Goal: Task Accomplishment & Management: Complete application form

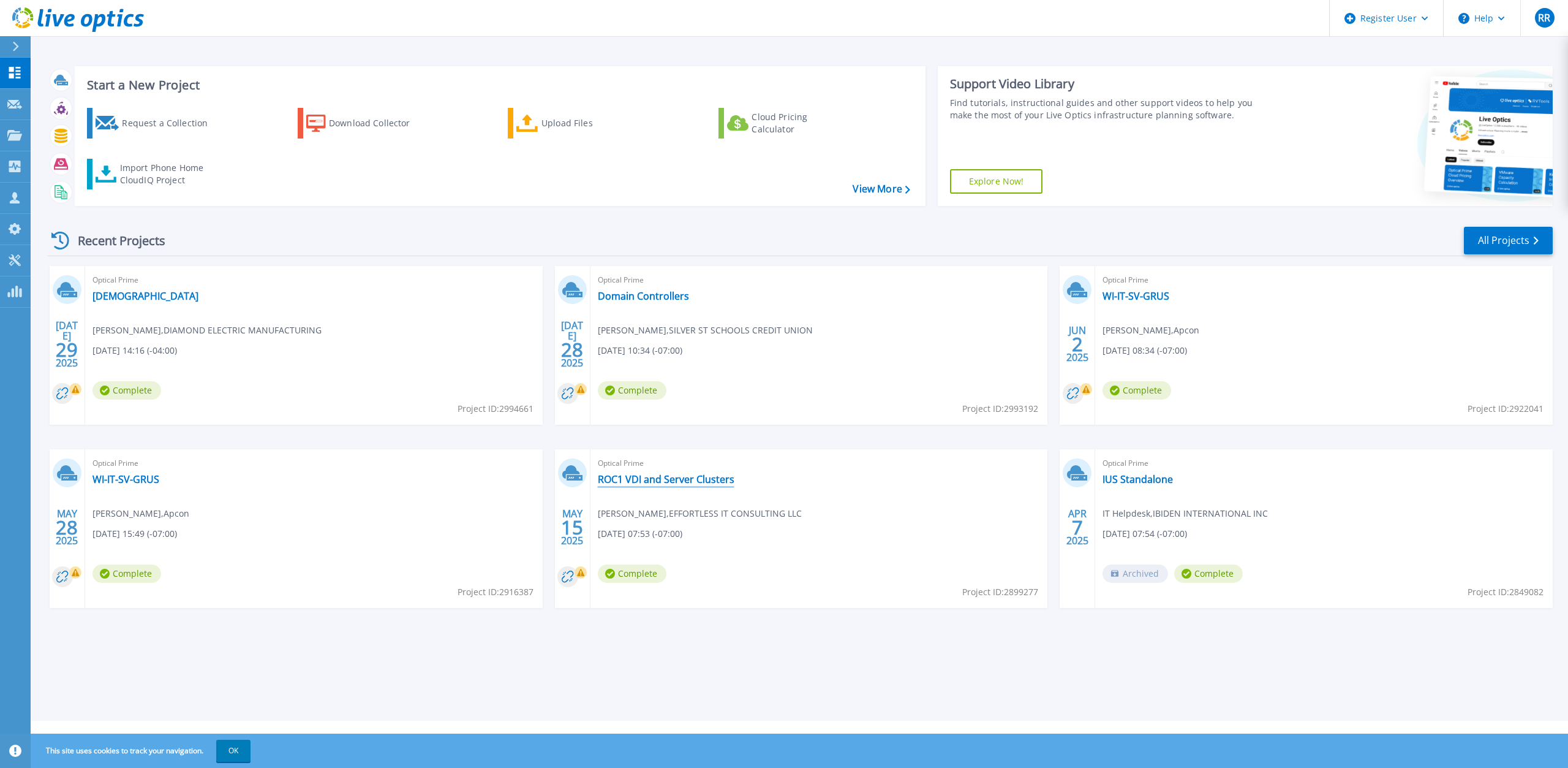
click at [655, 482] on link "ROC1 VDI and Server Clusters" at bounding box center [666, 479] width 137 height 13
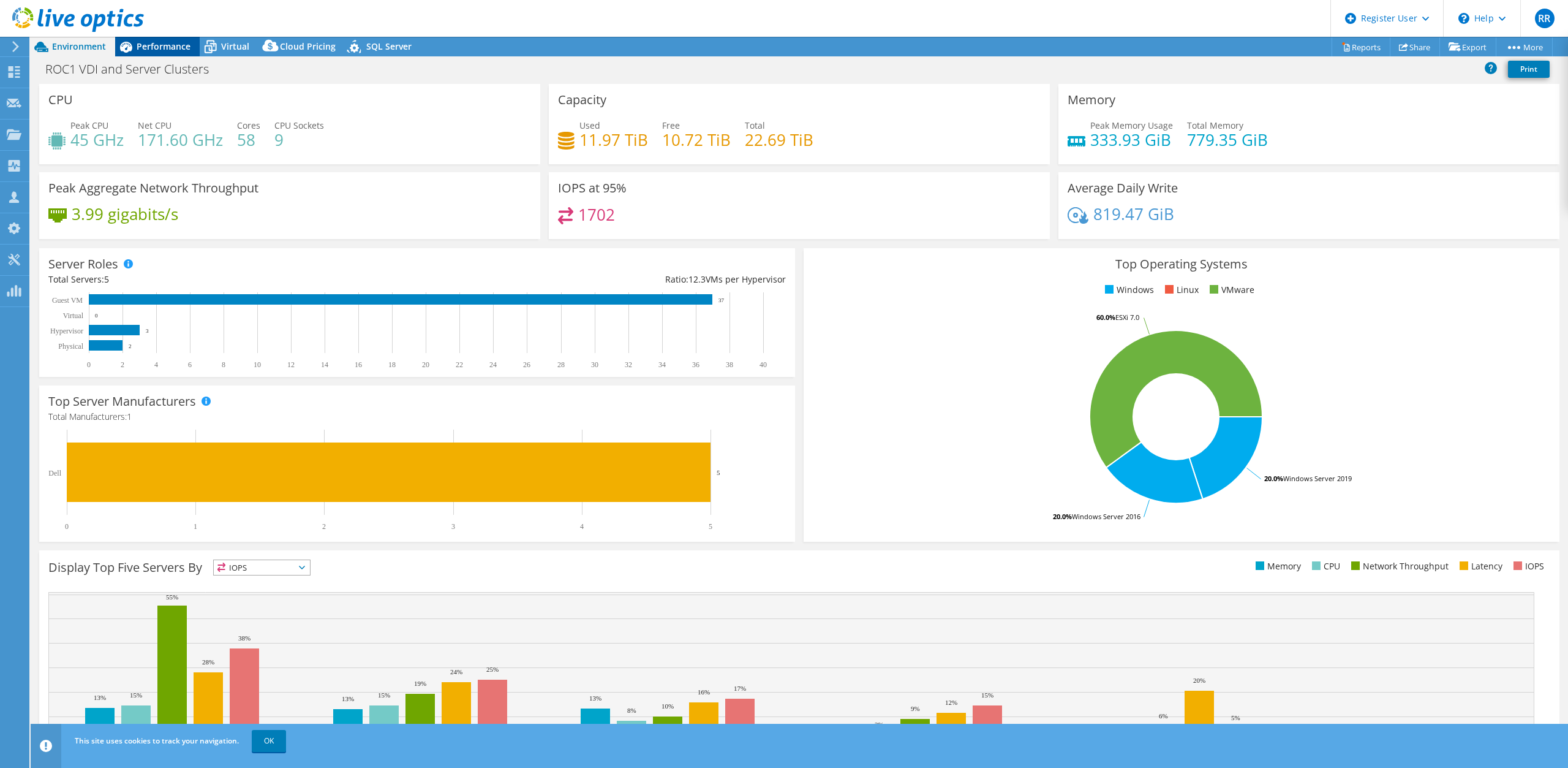
click at [163, 52] on div "Performance" at bounding box center [157, 47] width 85 height 20
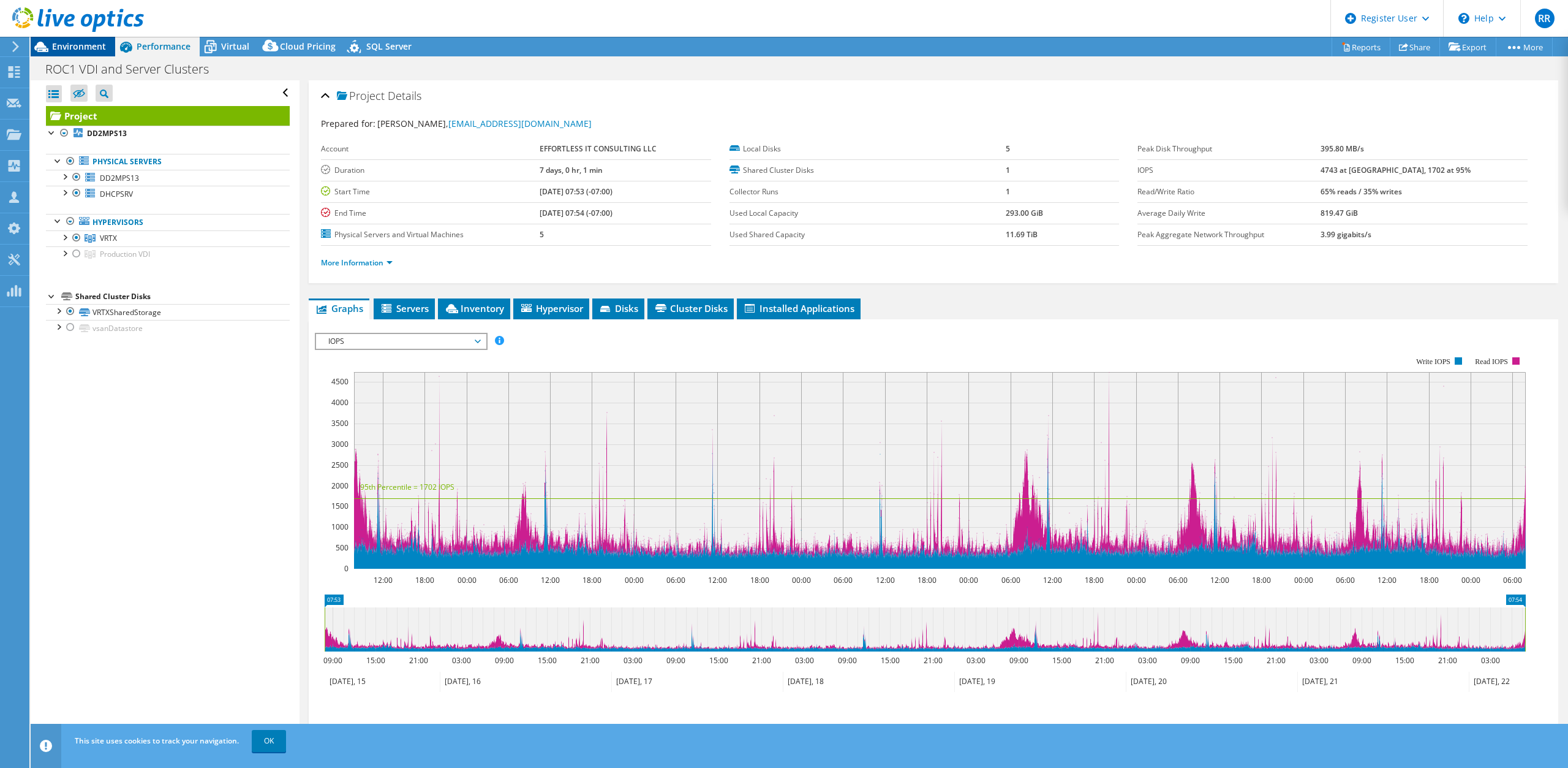
click at [86, 46] on span "Environment" at bounding box center [79, 46] width 54 height 12
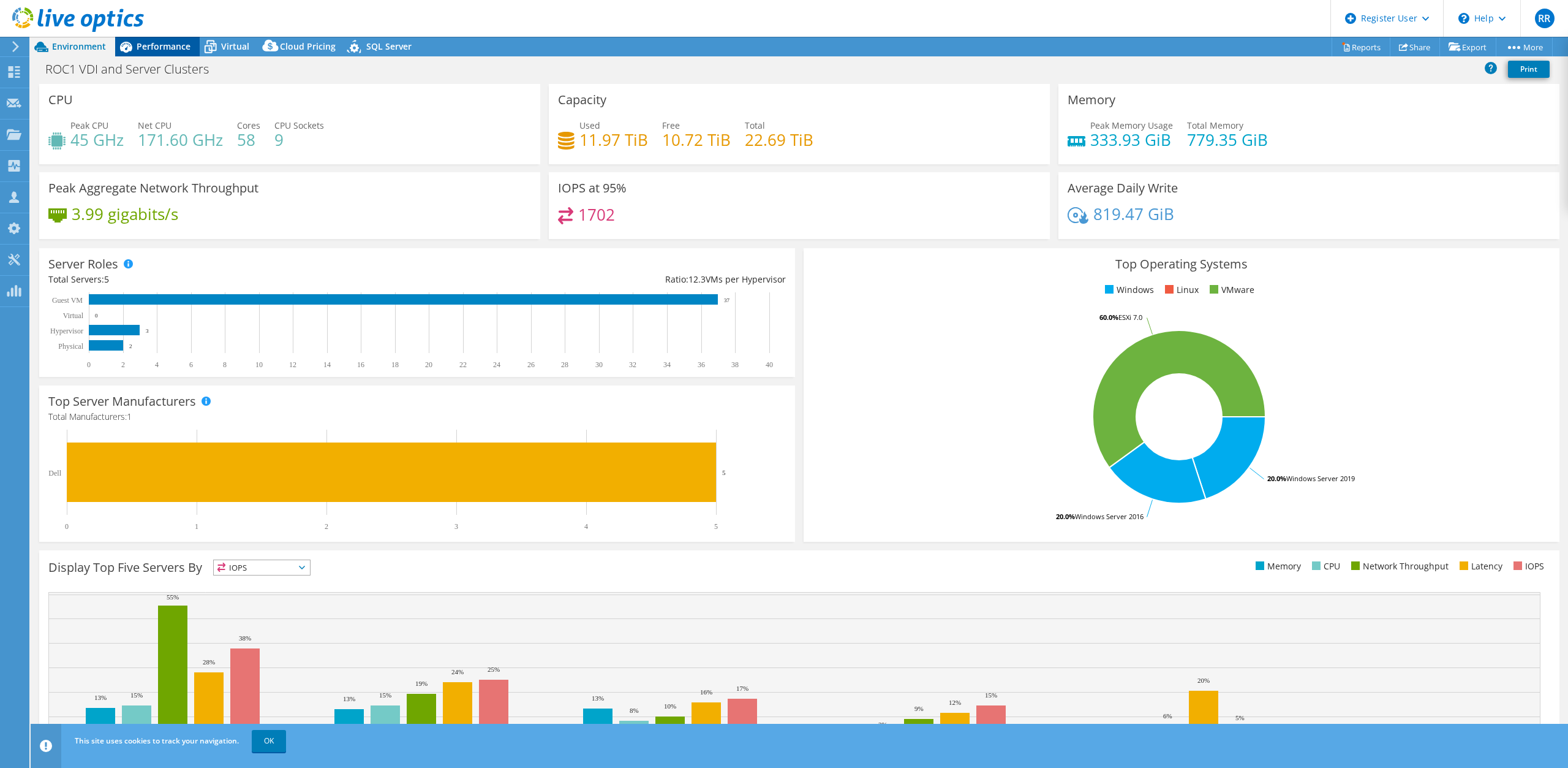
click at [168, 46] on span "Performance" at bounding box center [164, 46] width 54 height 12
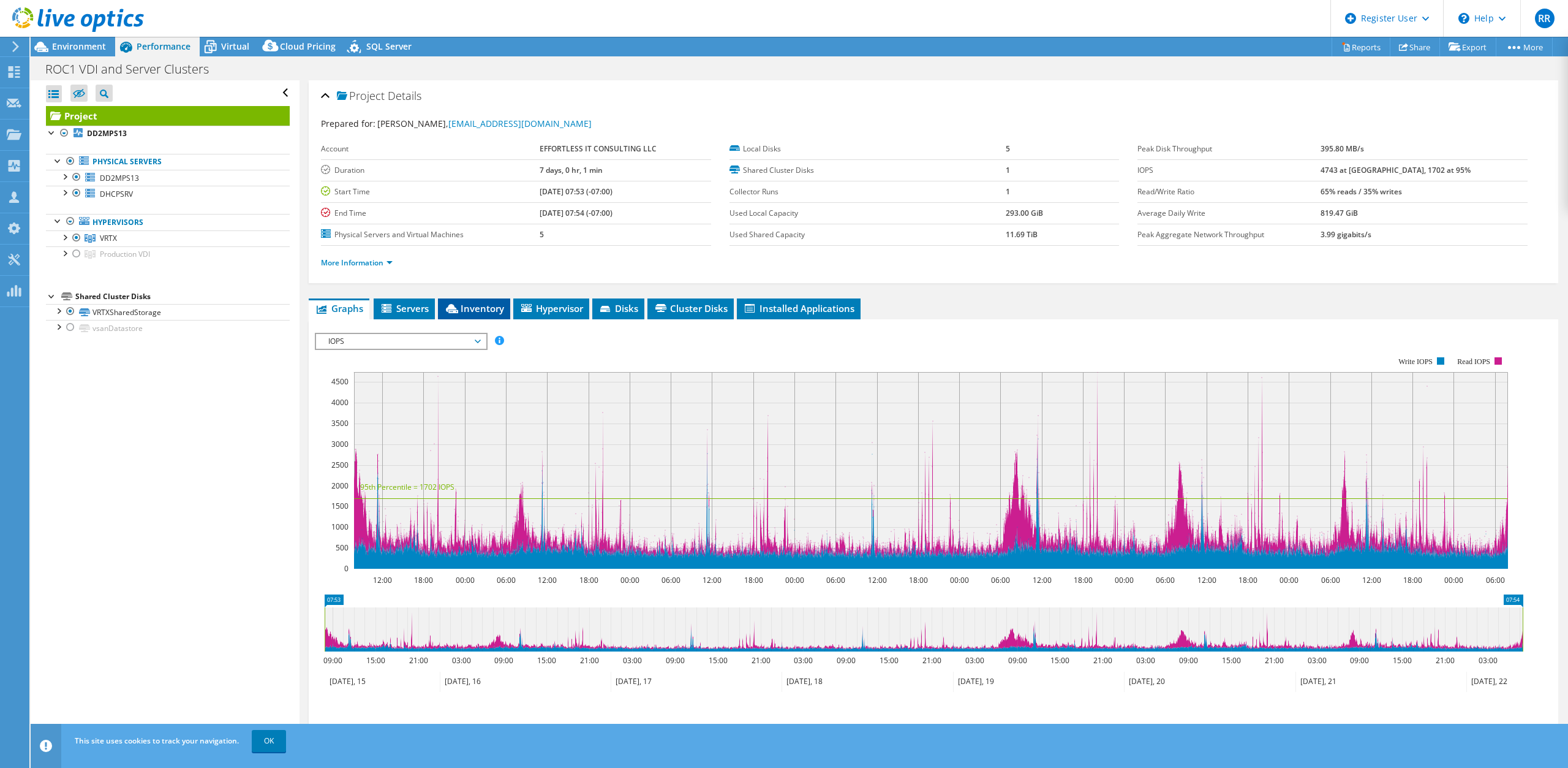
click at [476, 311] on span "Inventory" at bounding box center [474, 308] width 60 height 13
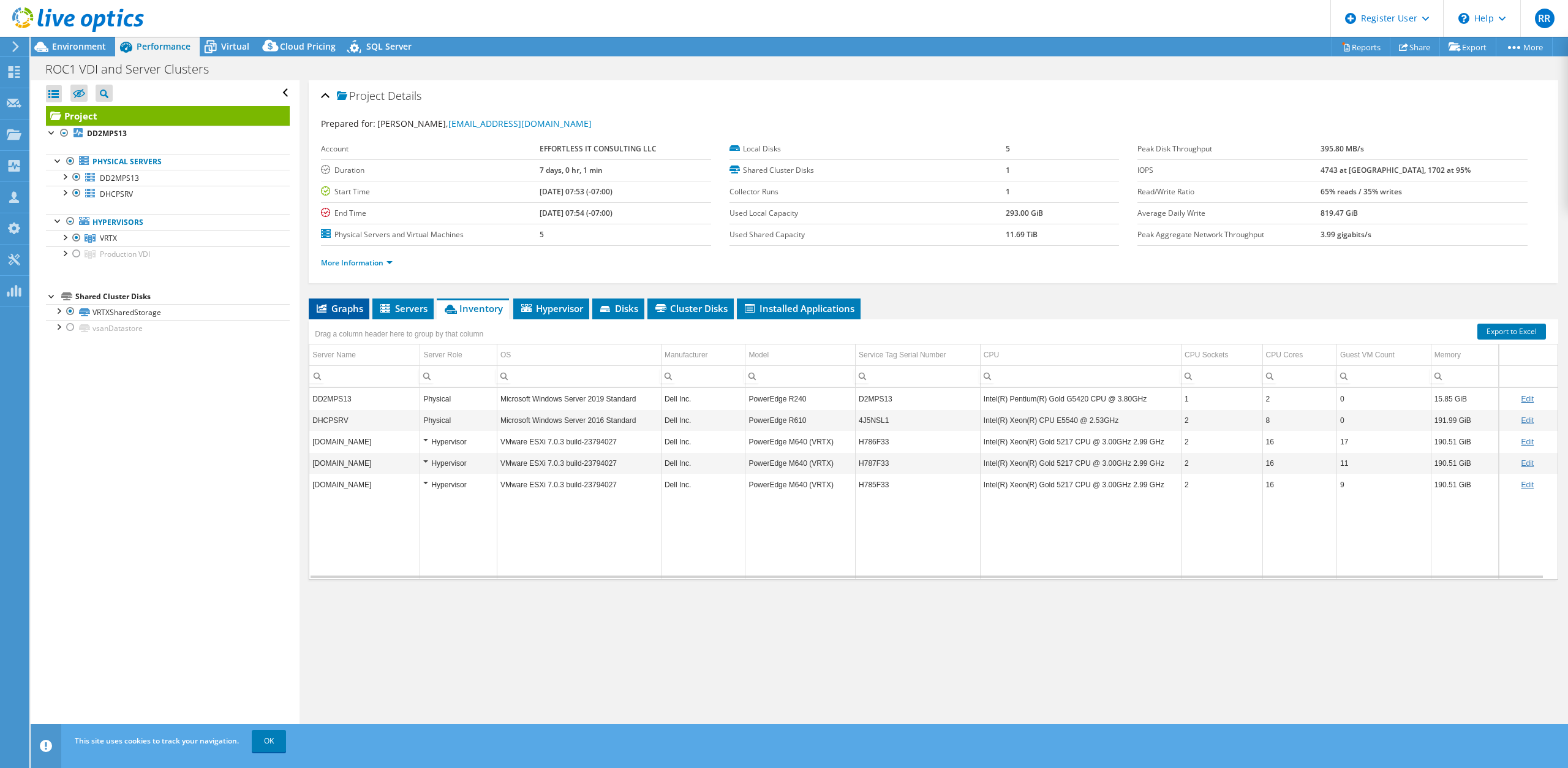
click at [354, 312] on span "Graphs" at bounding box center [338, 308] width 48 height 13
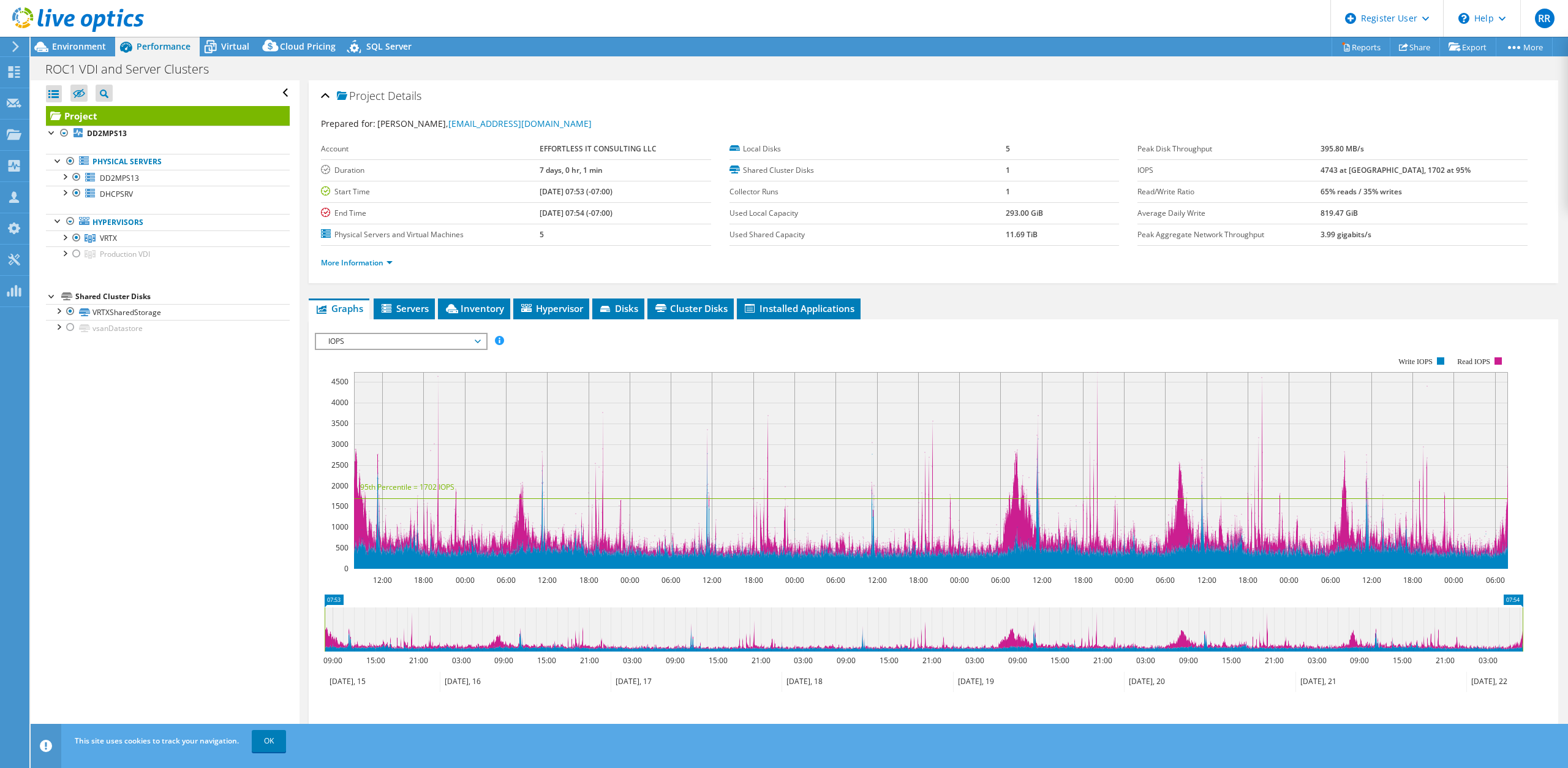
click at [398, 337] on span "IOPS" at bounding box center [401, 341] width 157 height 15
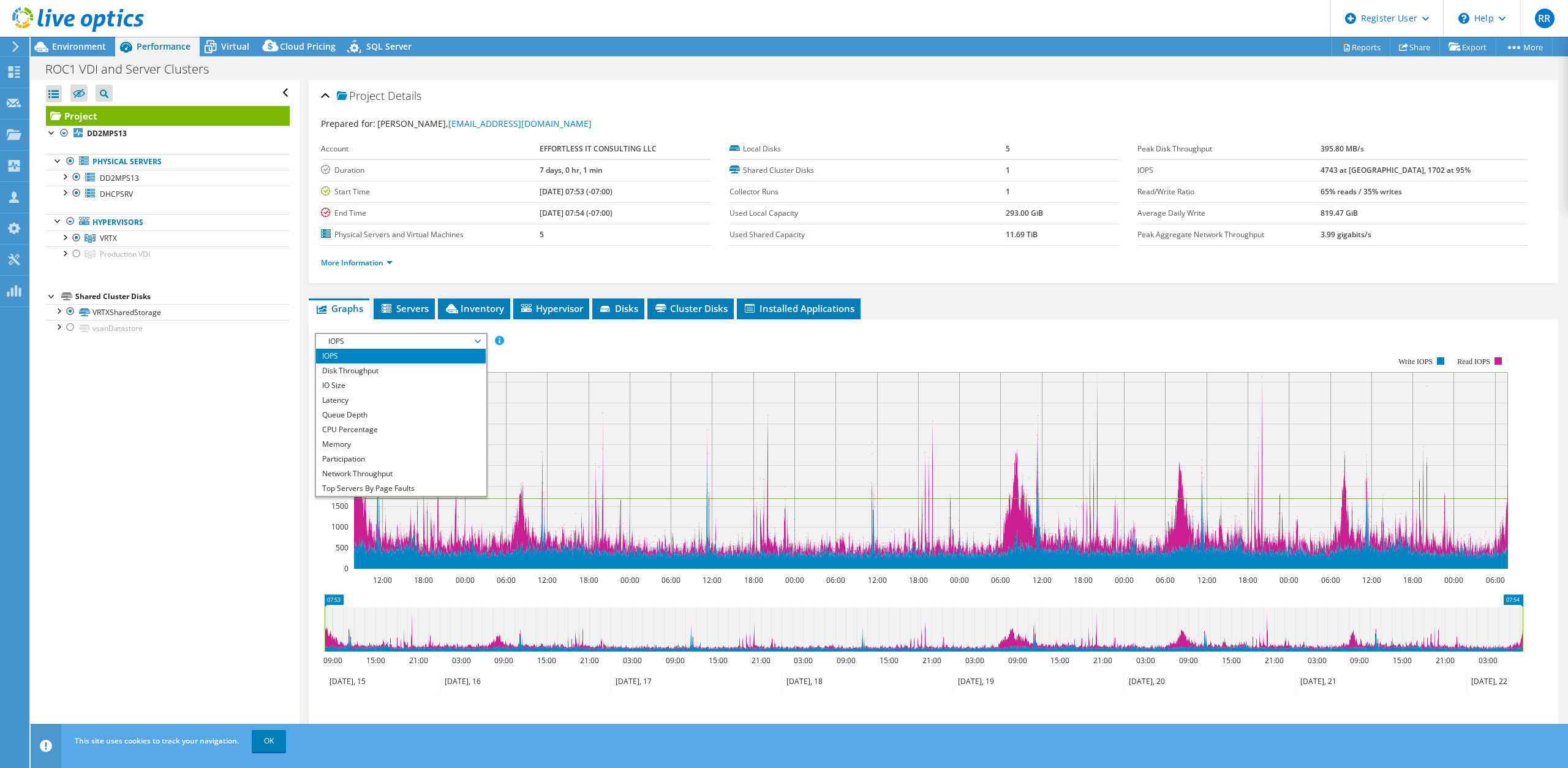
click at [398, 337] on span "IOPS" at bounding box center [401, 341] width 157 height 15
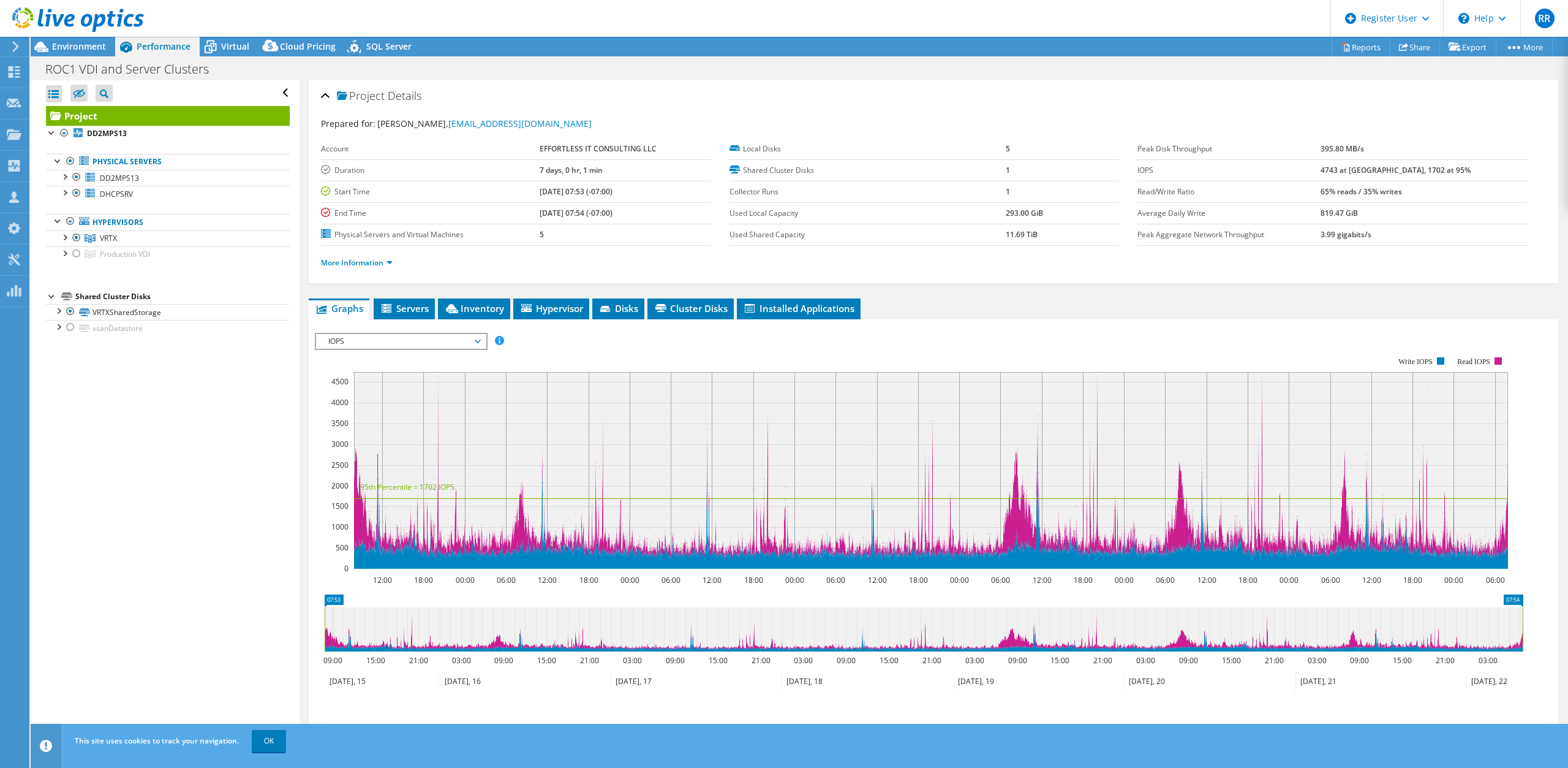
click at [387, 341] on span "IOPS" at bounding box center [401, 341] width 157 height 15
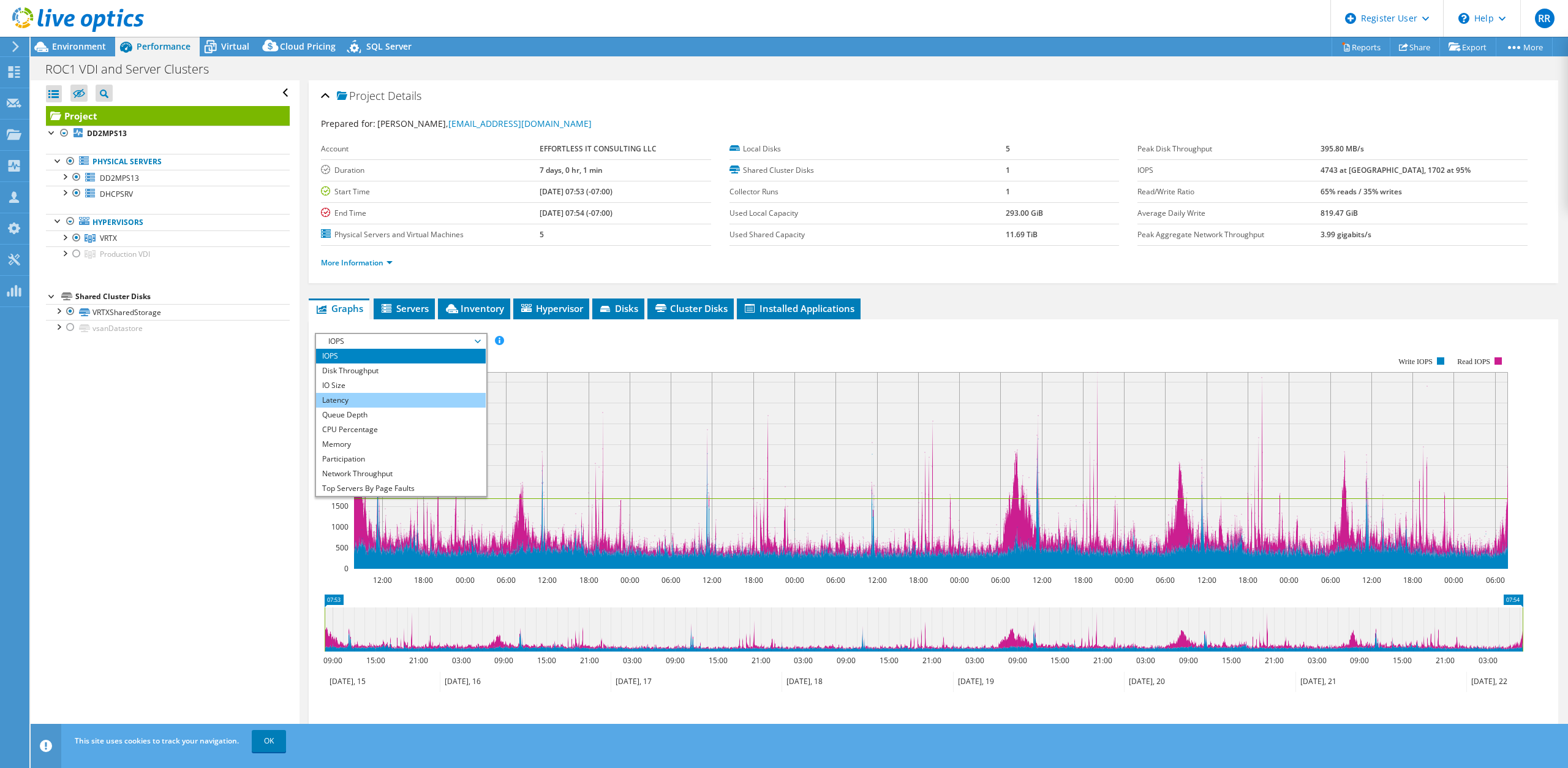
click at [373, 399] on li "Latency" at bounding box center [400, 400] width 170 height 15
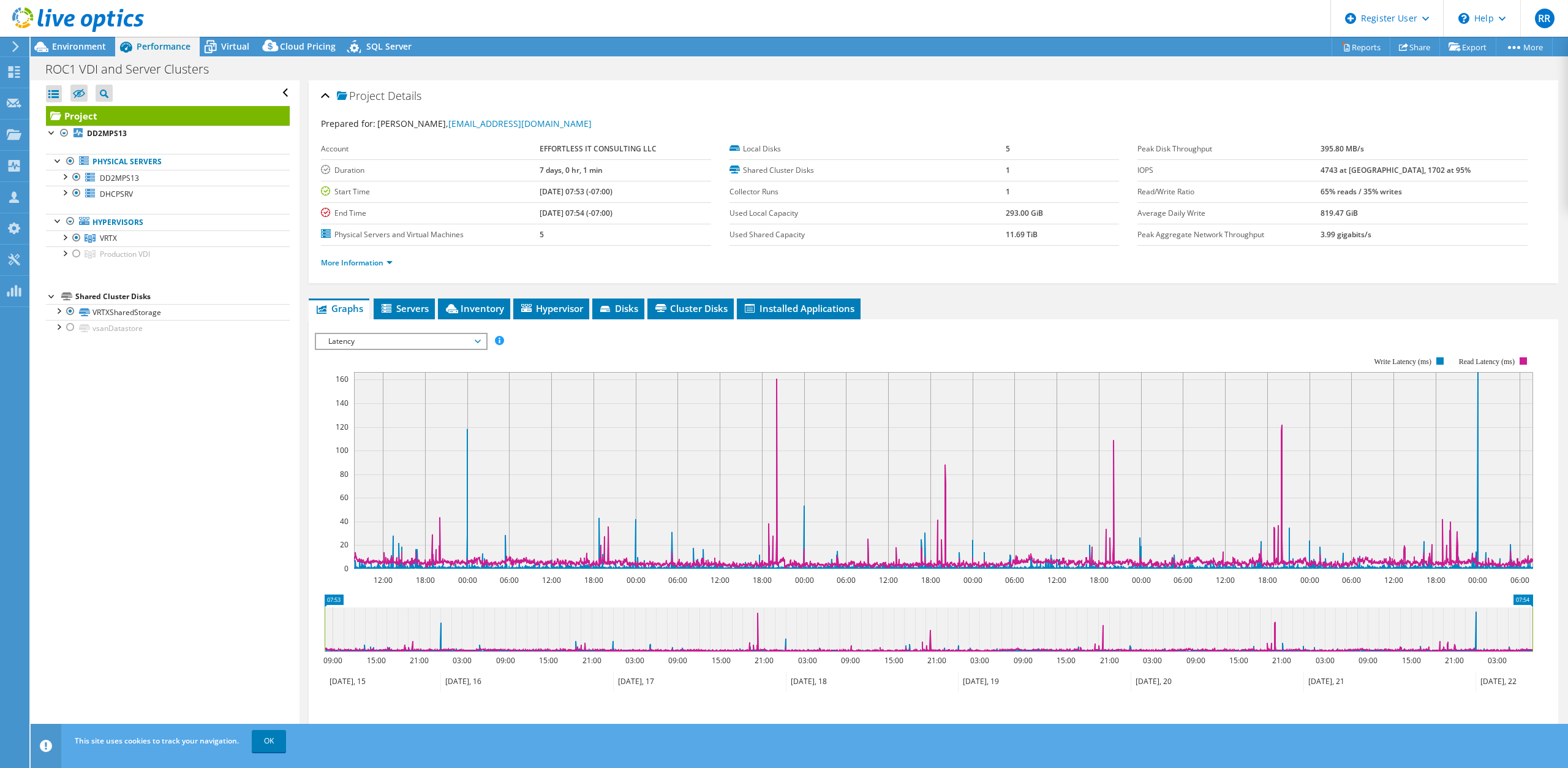
click at [361, 342] on span "Latency" at bounding box center [401, 341] width 157 height 15
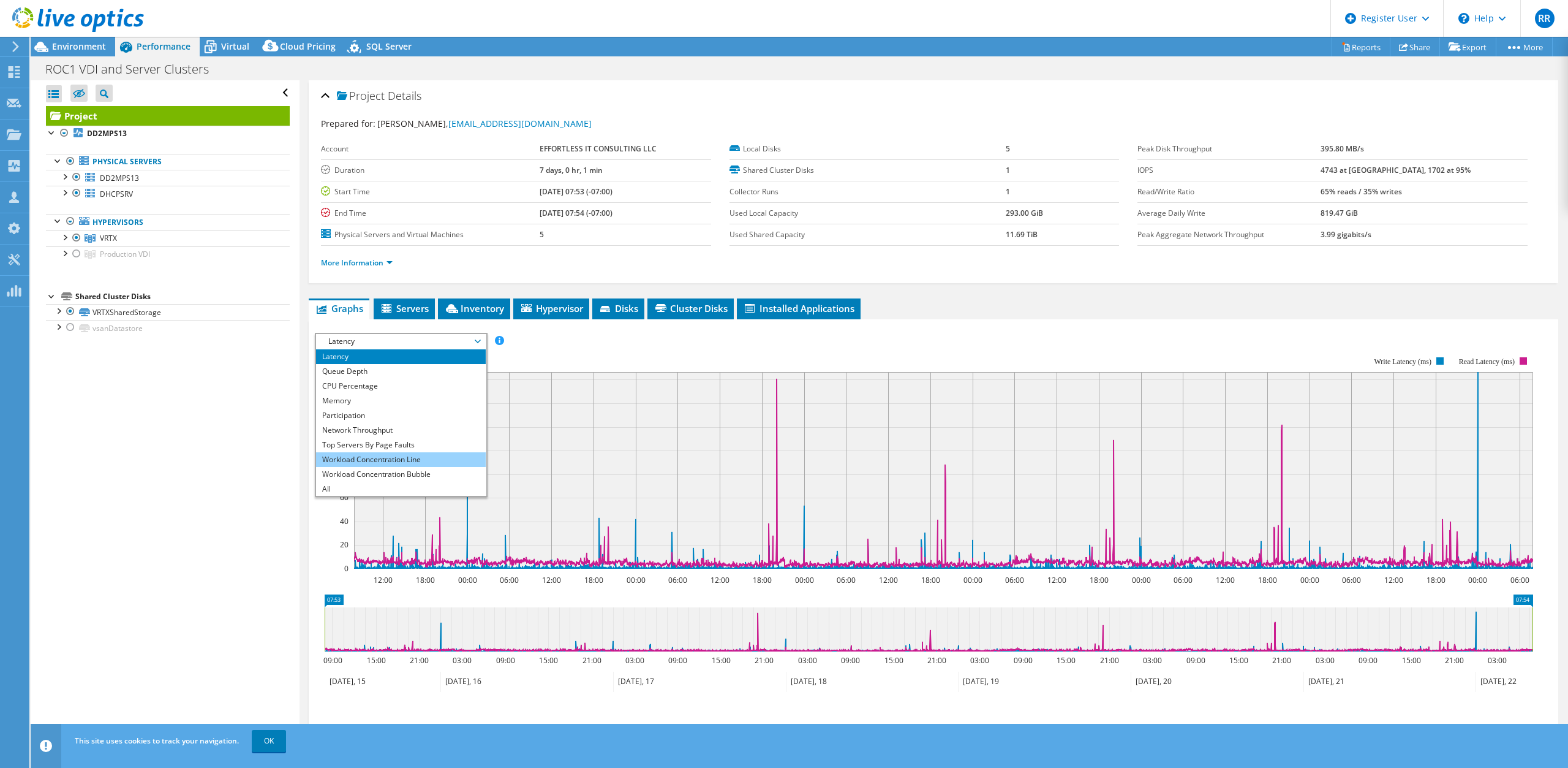
scroll to position [44, 0]
click at [403, 474] on li "Workload Concentration Bubble" at bounding box center [400, 473] width 170 height 15
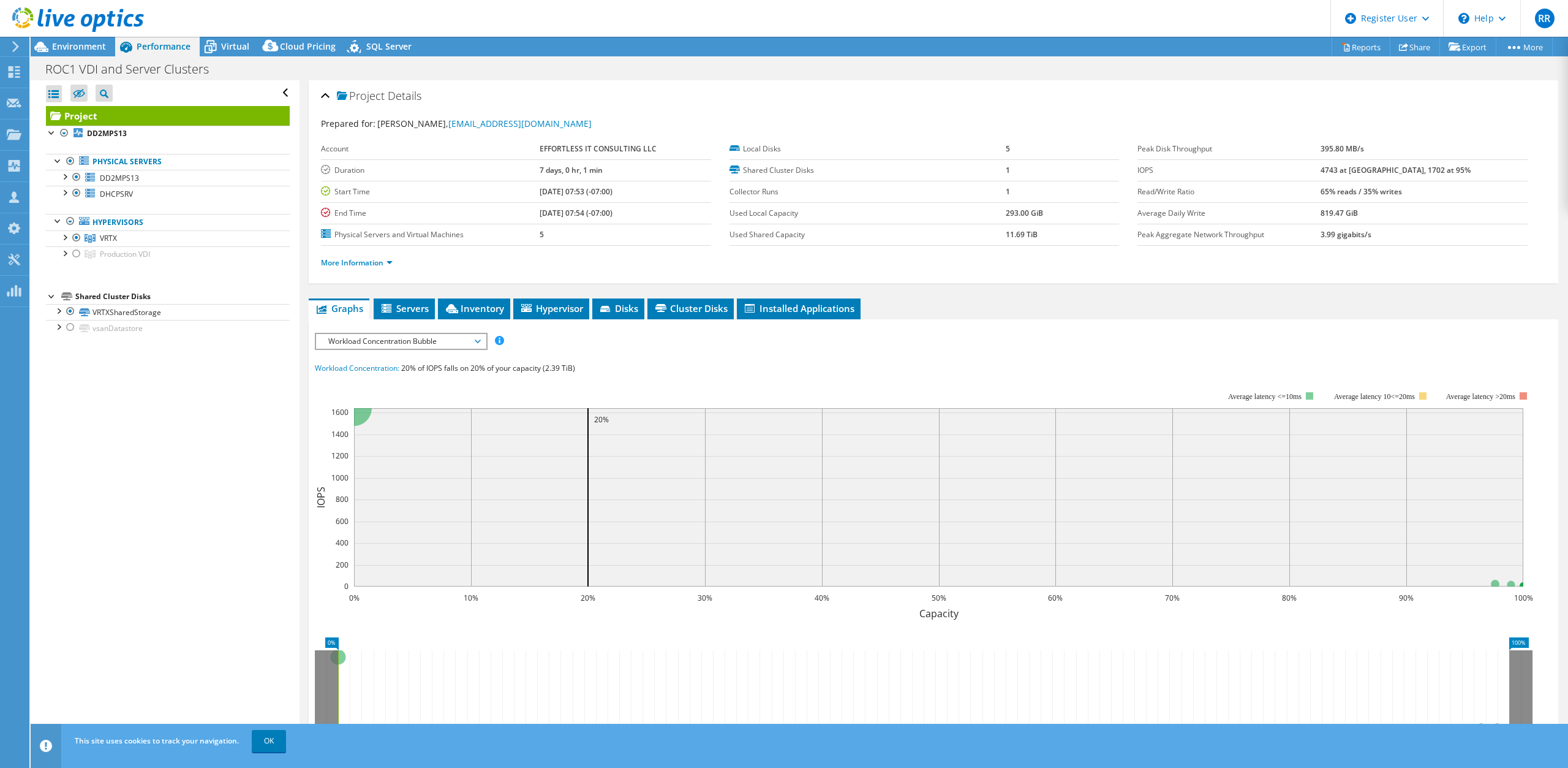
click at [415, 342] on span "Workload Concentration Bubble" at bounding box center [401, 341] width 157 height 15
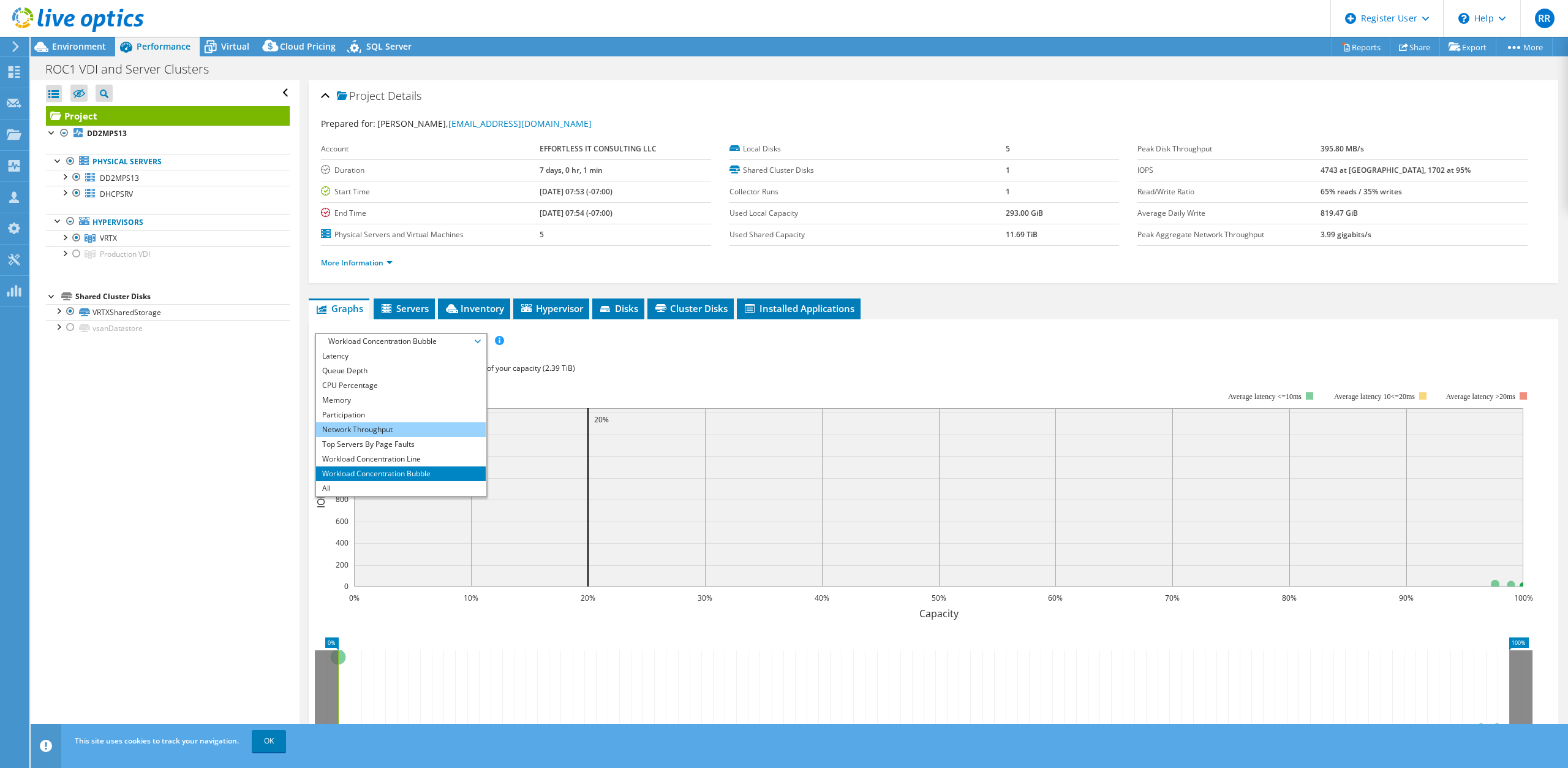
click at [404, 428] on li "Network Throughput" at bounding box center [400, 430] width 170 height 15
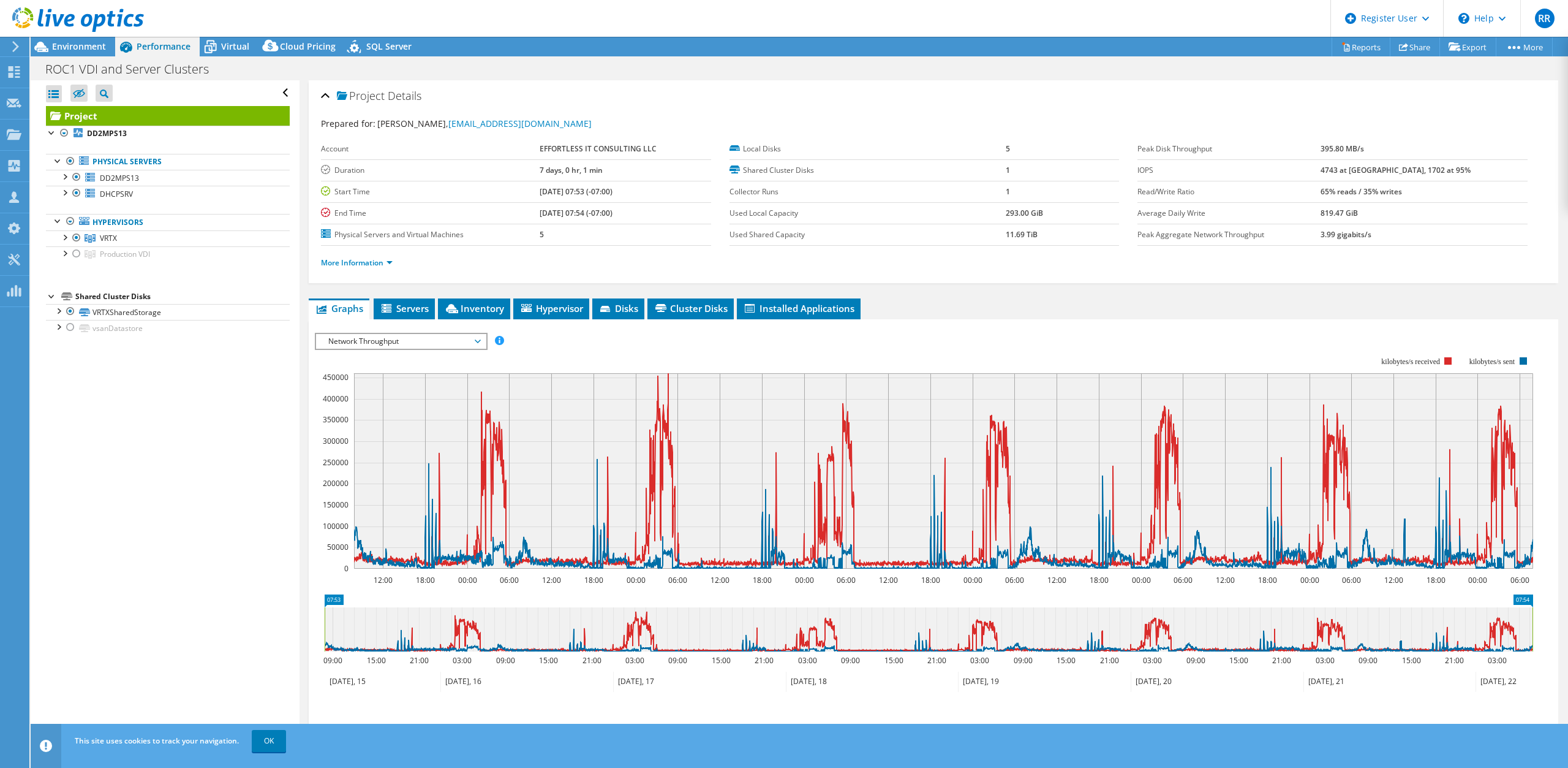
click at [407, 344] on span "Network Throughput" at bounding box center [401, 341] width 157 height 15
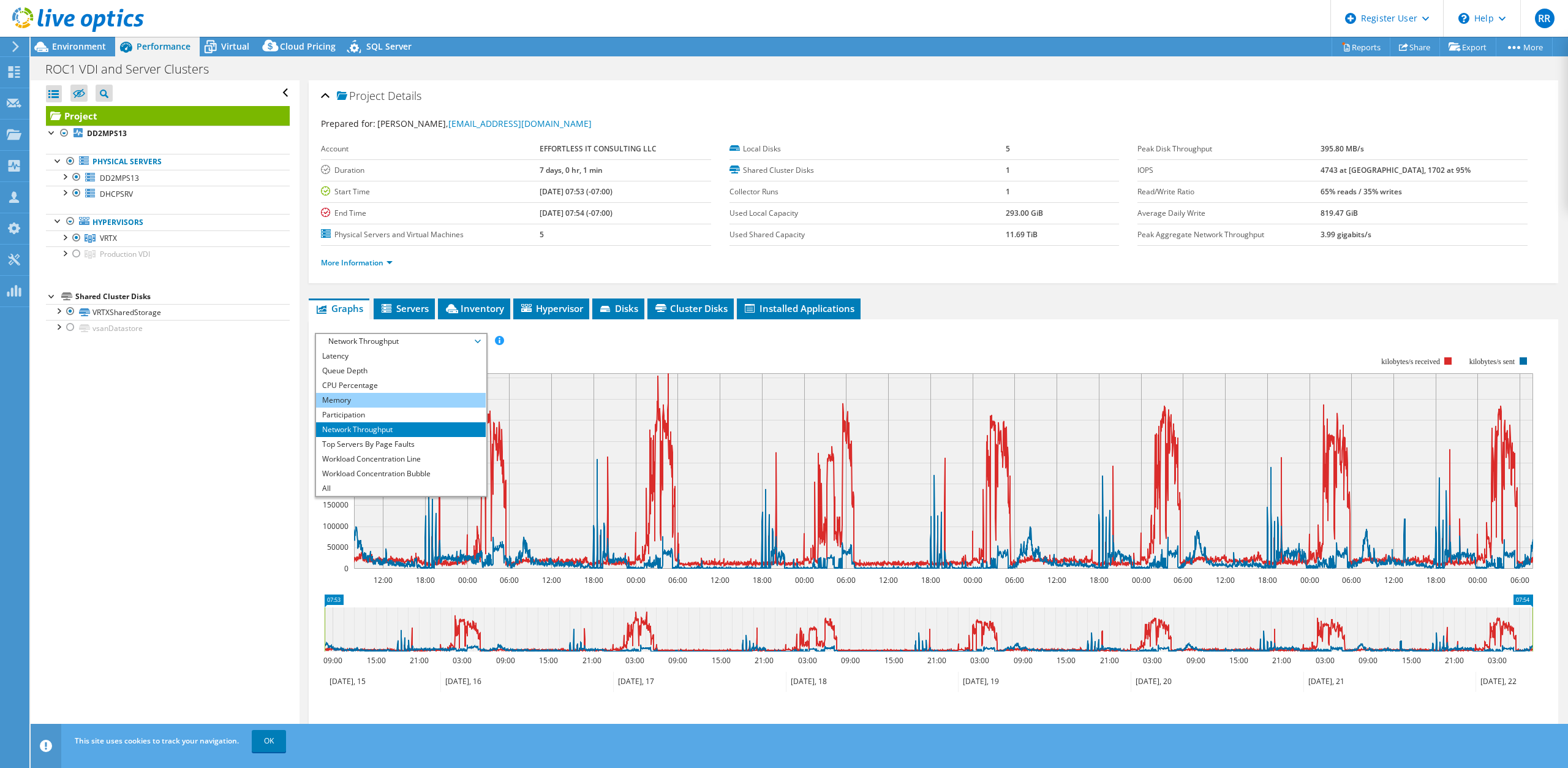
click at [387, 399] on li "Memory" at bounding box center [400, 400] width 170 height 15
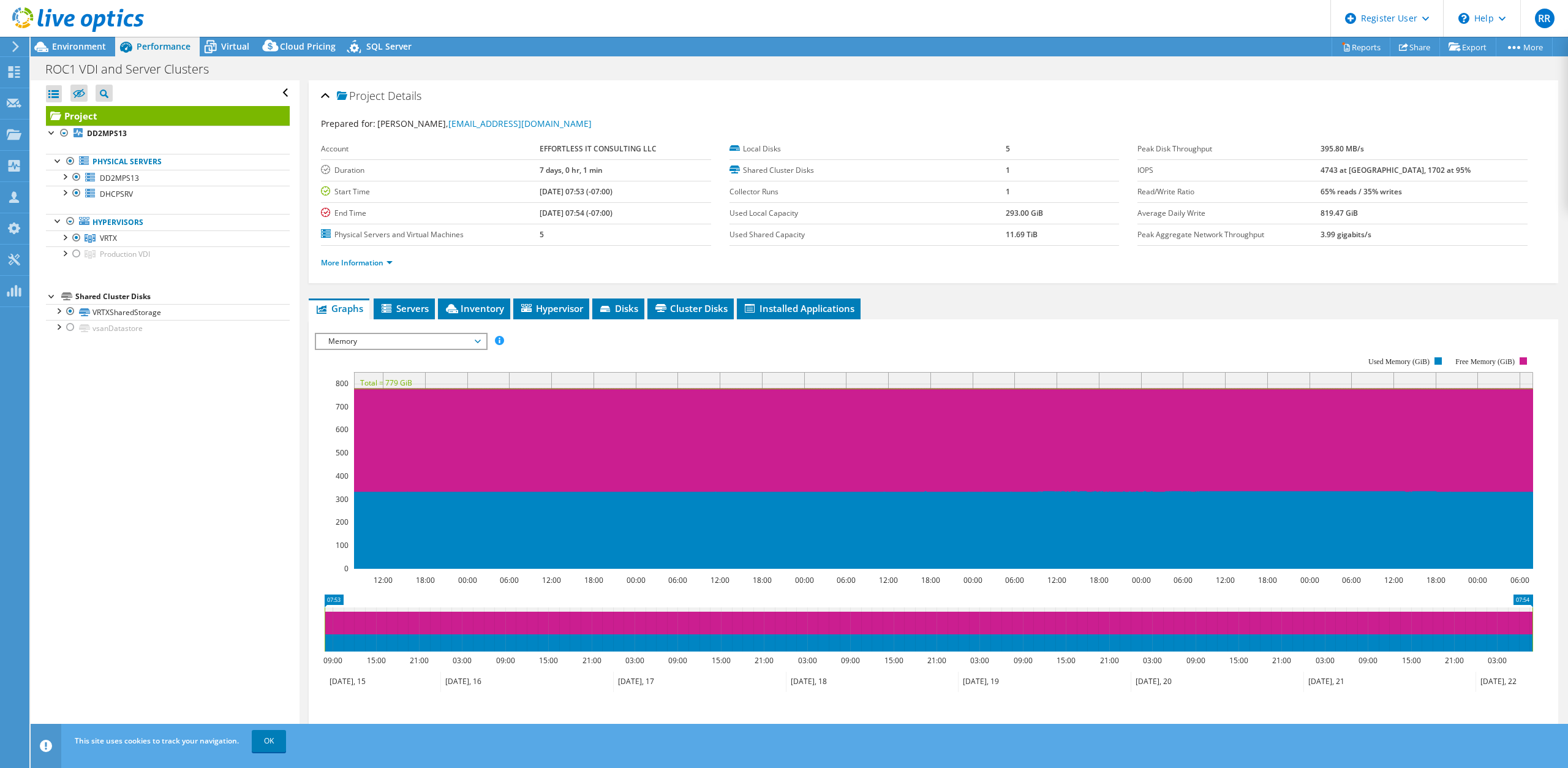
click at [411, 339] on span "Memory" at bounding box center [401, 341] width 157 height 15
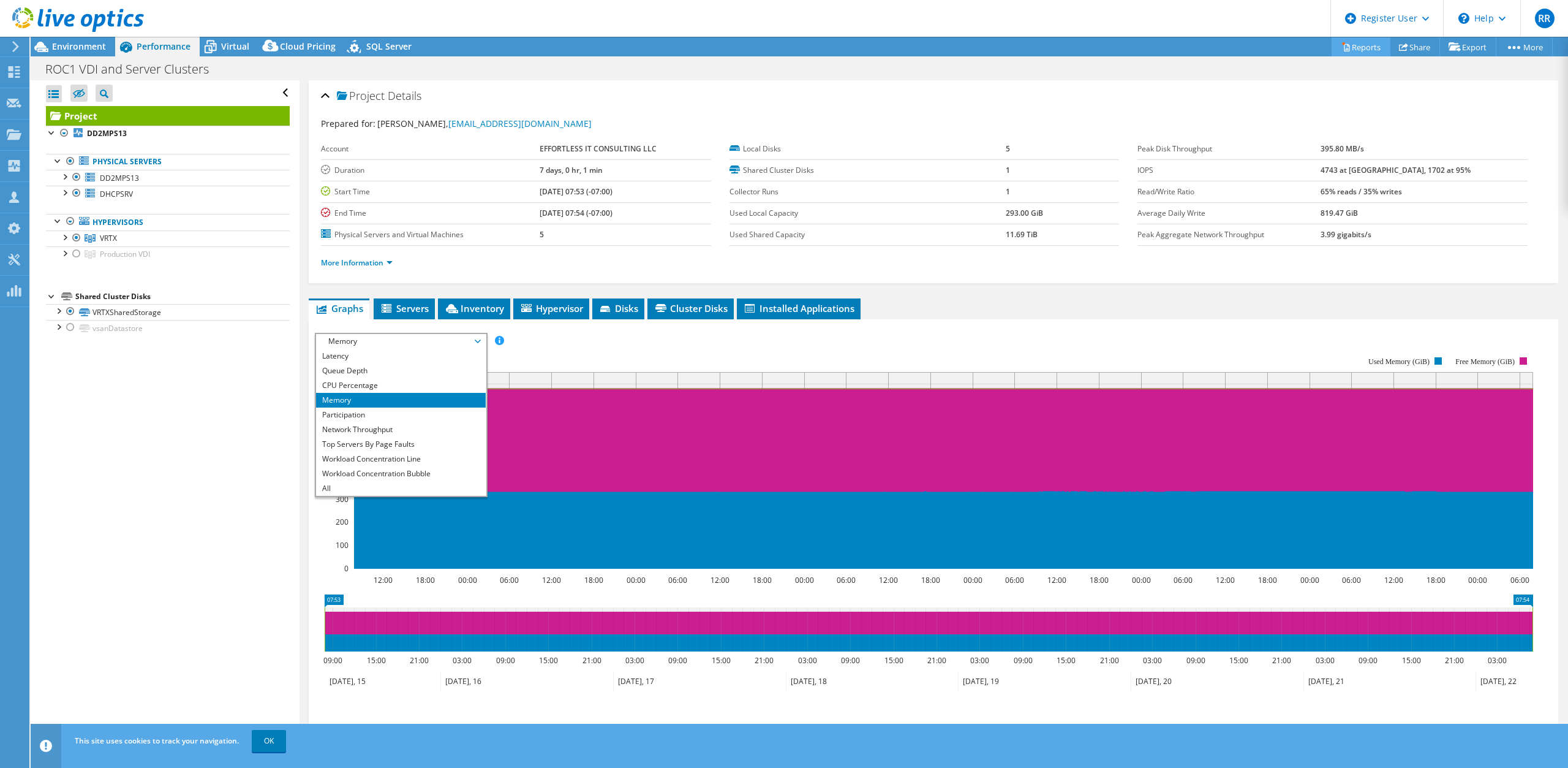
click at [1356, 48] on link "Reports" at bounding box center [1361, 47] width 59 height 19
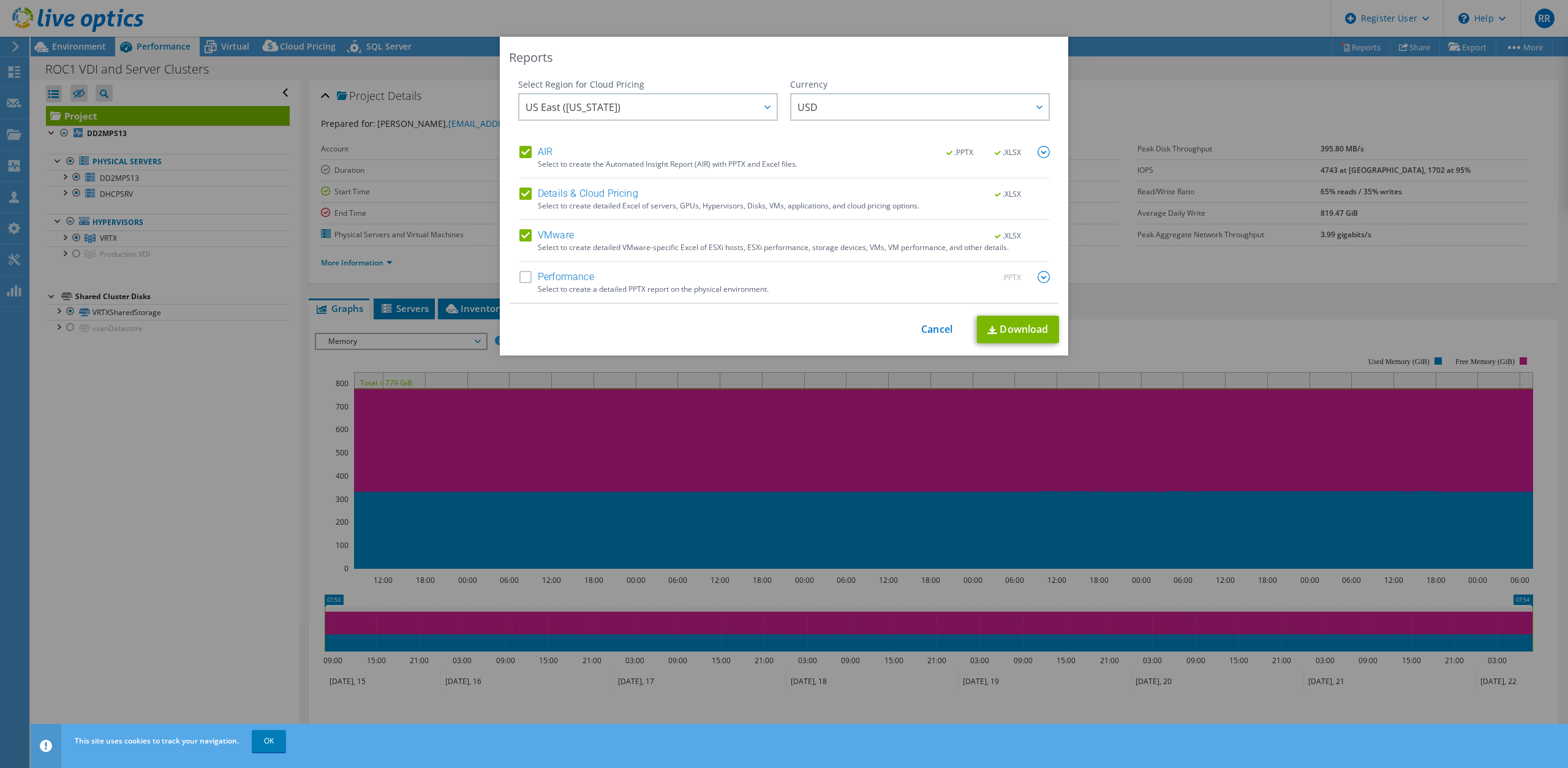
click at [1105, 48] on div "Reports Select Region for Cloud Pricing Asia Pacific (Hong Kong) Asia Pacific (…" at bounding box center [784, 384] width 1568 height 694
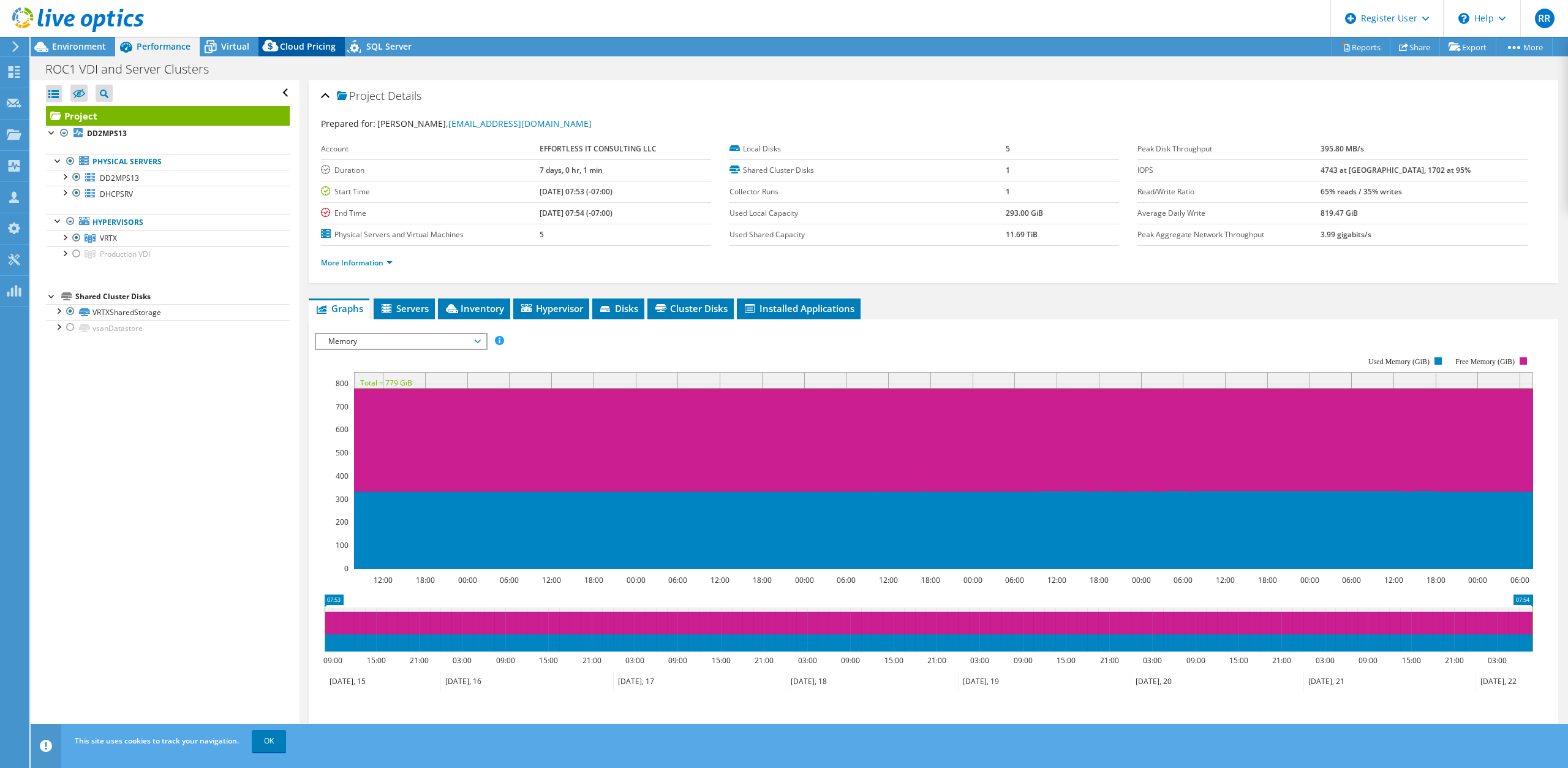
click at [309, 45] on span "Cloud Pricing" at bounding box center [308, 46] width 56 height 12
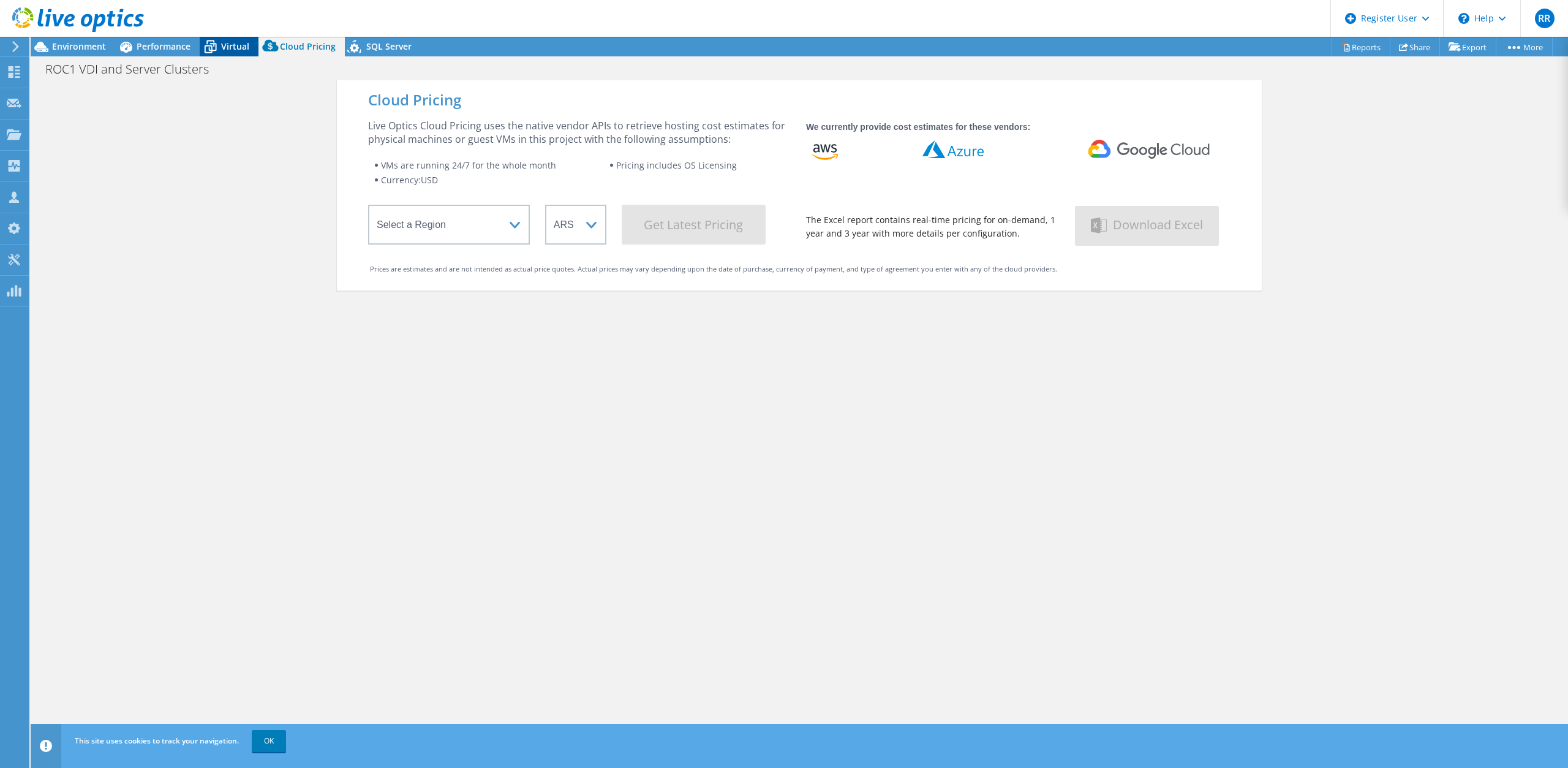
click at [231, 46] on span "Virtual" at bounding box center [235, 46] width 28 height 12
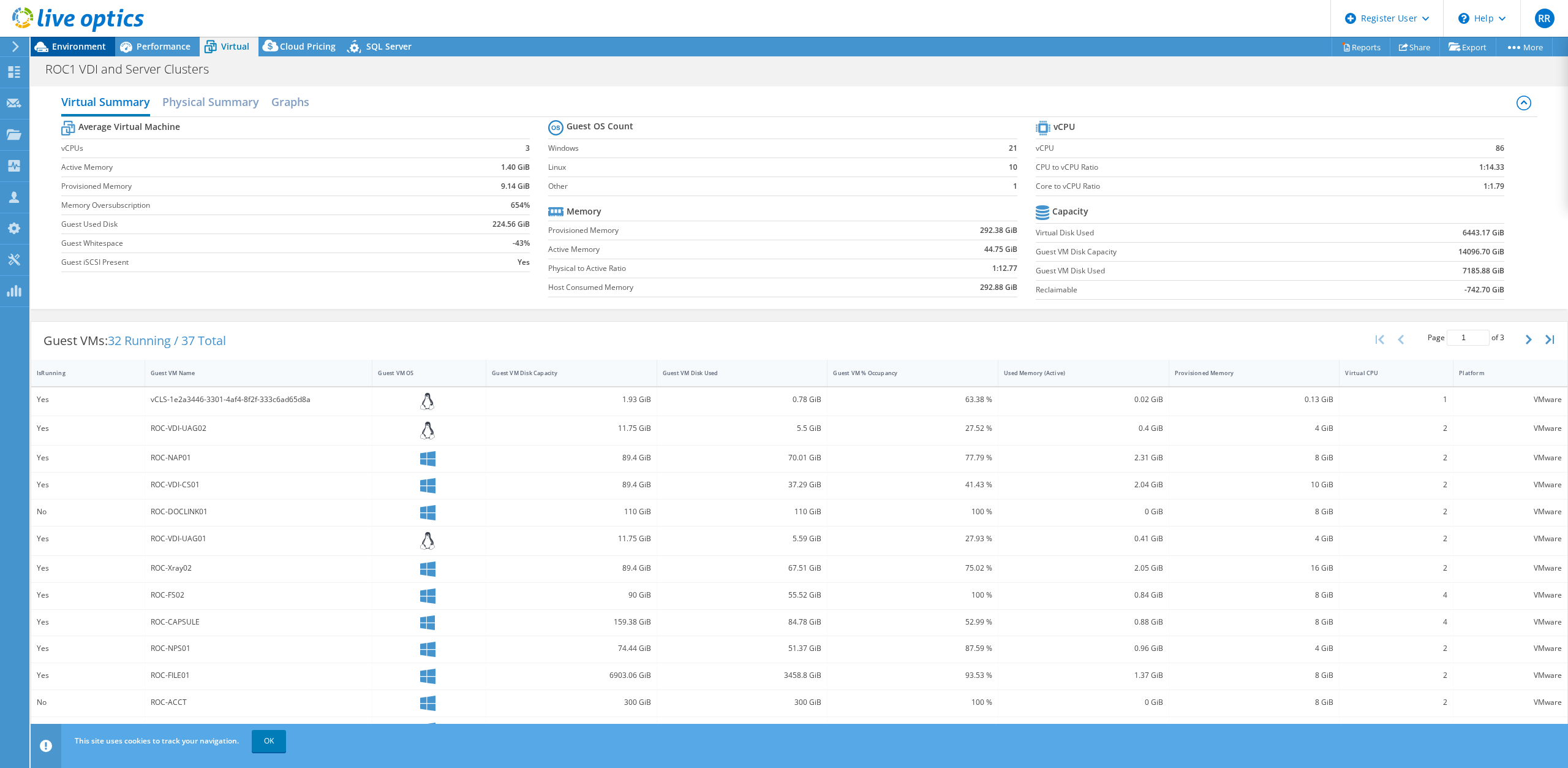
click at [70, 46] on span "Environment" at bounding box center [79, 46] width 54 height 12
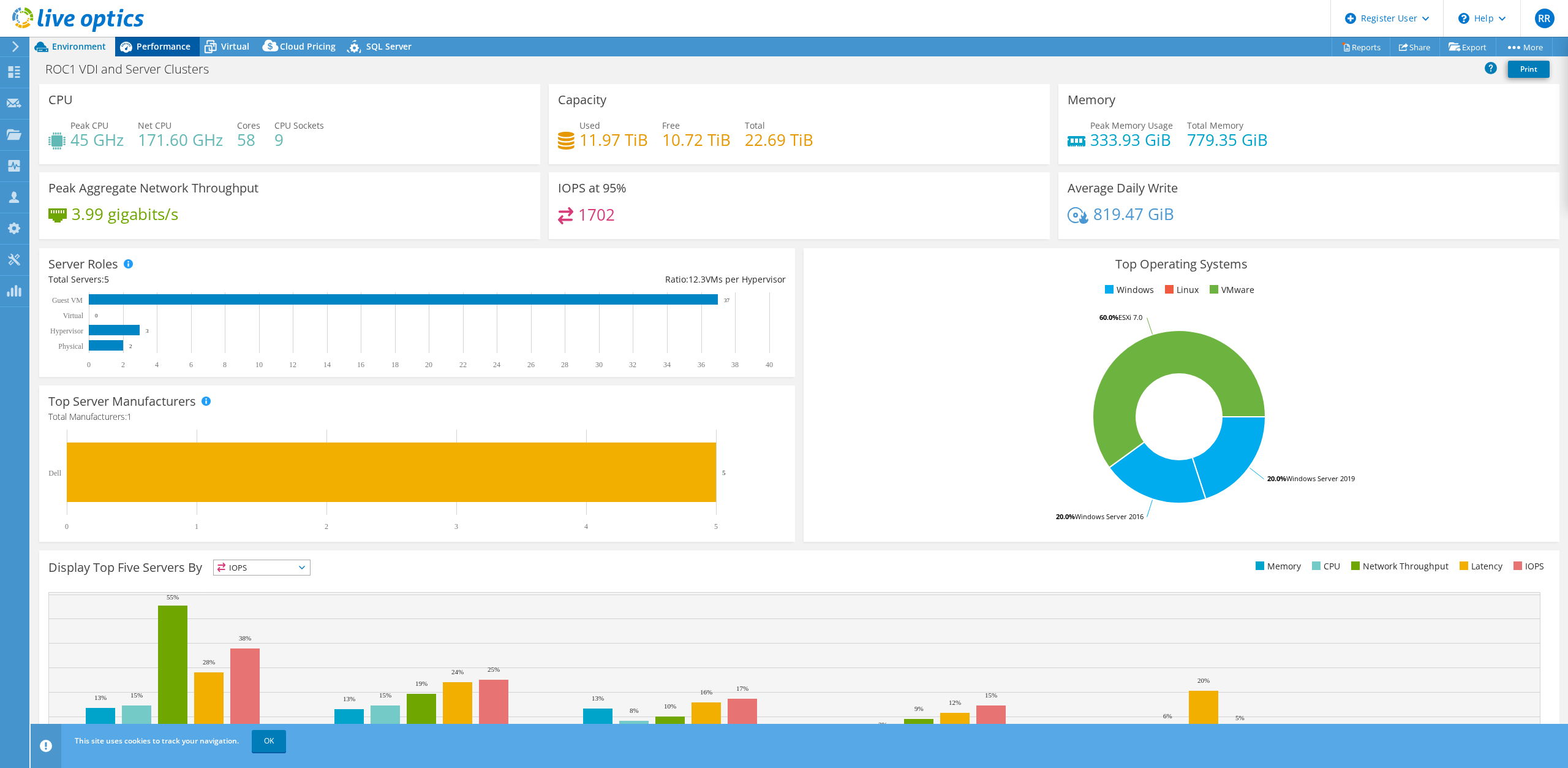
click at [169, 46] on span "Performance" at bounding box center [164, 46] width 54 height 12
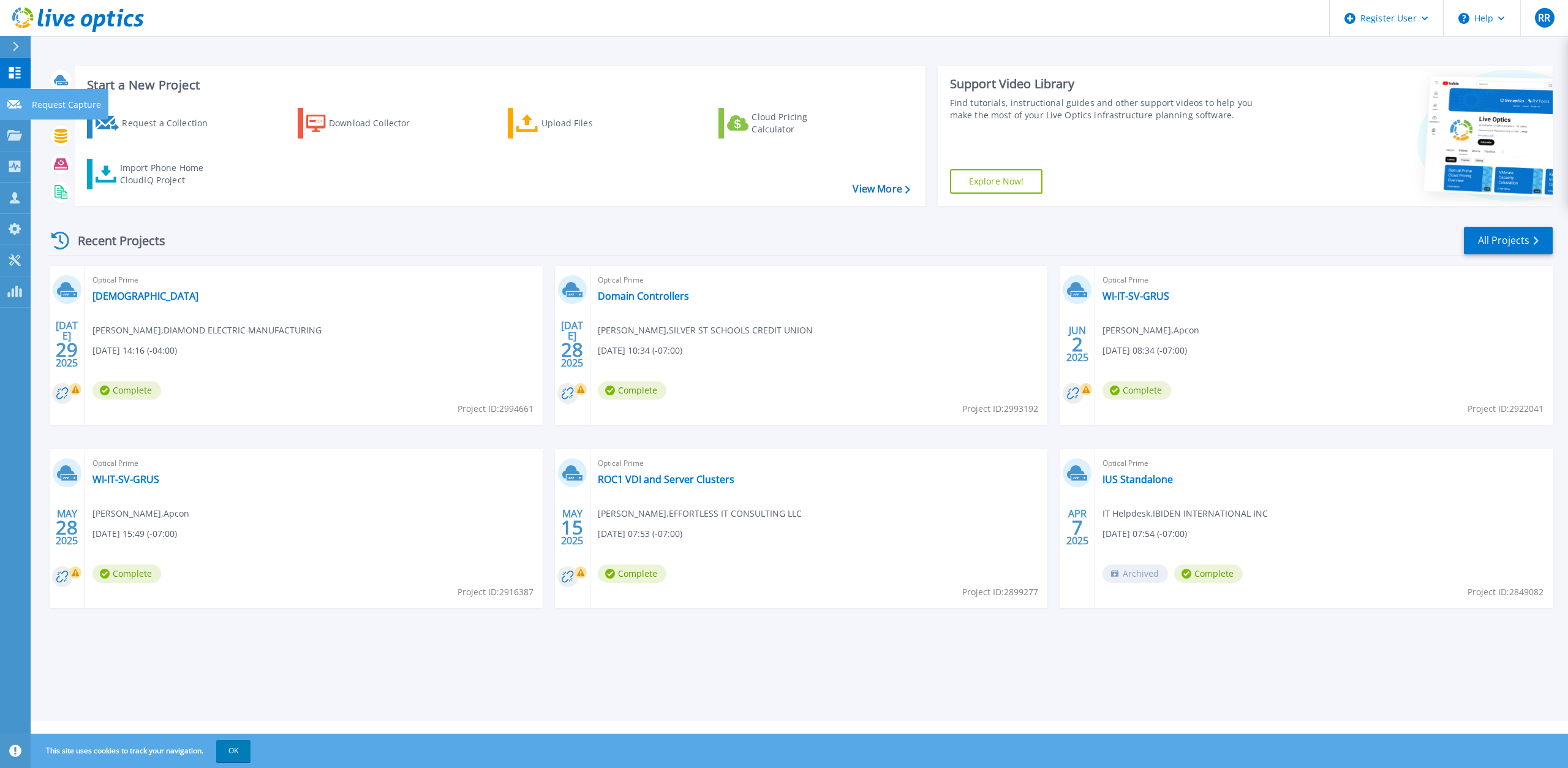
click at [24, 99] on link "Request Capture Request Capture" at bounding box center [15, 104] width 30 height 31
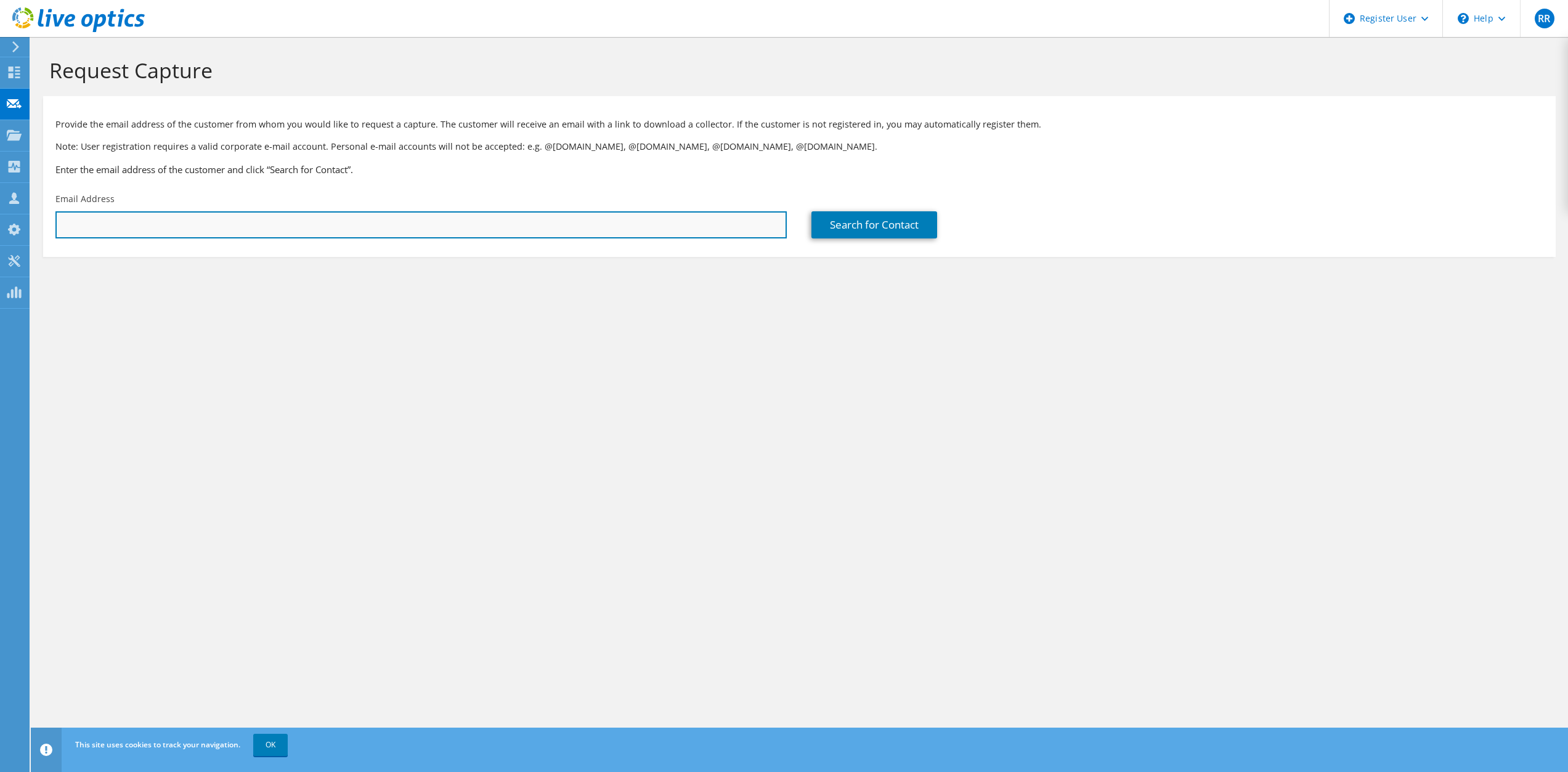
drag, startPoint x: 107, startPoint y: 225, endPoint x: 98, endPoint y: 213, distance: 15.0
click at [107, 225] on input "text" at bounding box center [421, 225] width 731 height 27
drag, startPoint x: 106, startPoint y: 224, endPoint x: 150, endPoint y: 221, distance: 44.1
click at [110, 224] on input "text" at bounding box center [421, 225] width 731 height 27
paste input "Robert Kelleher <RKelleher@sbna-inc.com>"
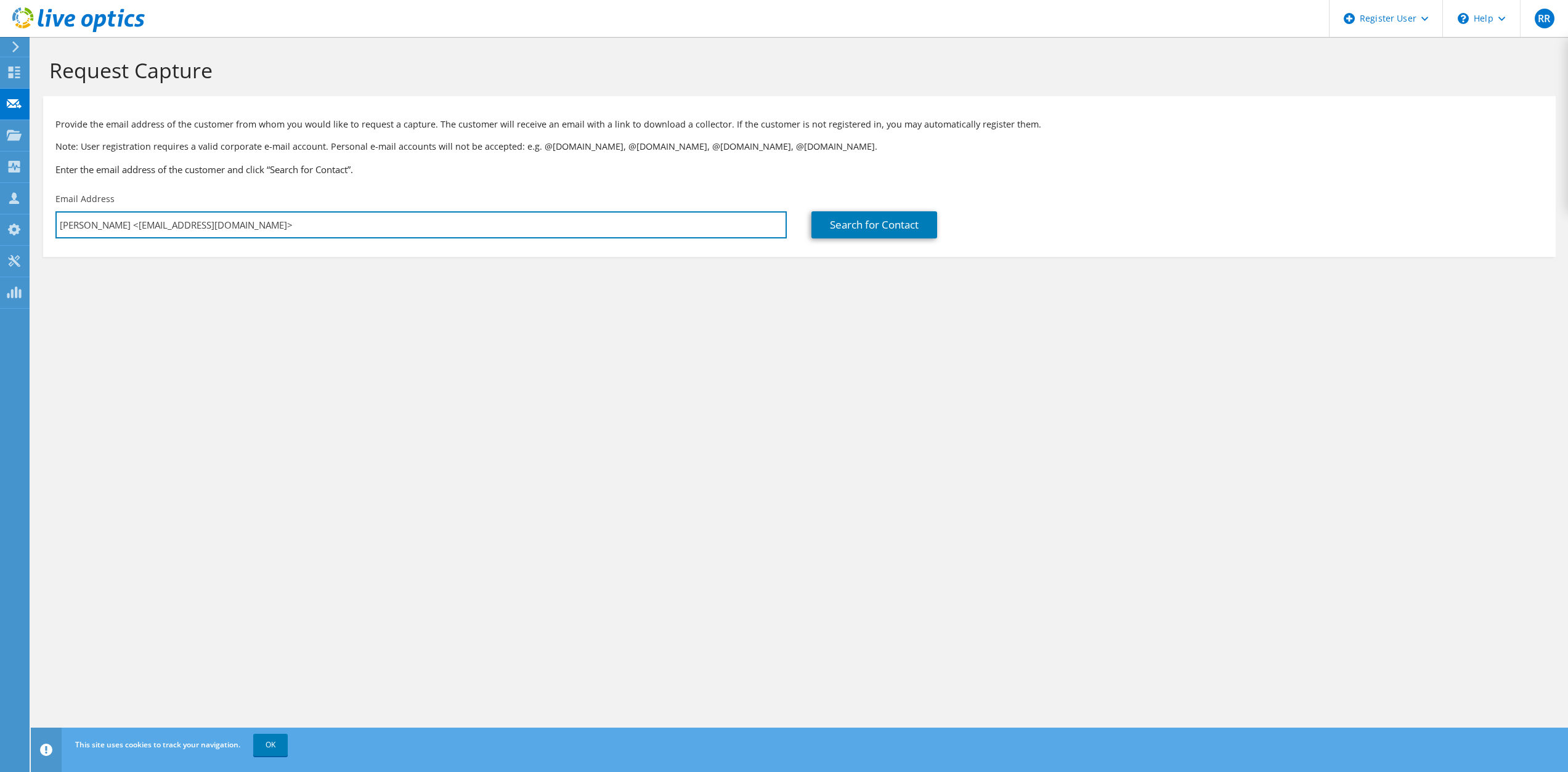
drag, startPoint x: 133, startPoint y: 225, endPoint x: 47, endPoint y: 225, distance: 86.0
click at [47, 225] on div "Email Address Robert Kelleher <RKelleher@sbna-inc.com>" at bounding box center [421, 215] width 756 height 58
click at [185, 227] on input "RKelleher@sbna-inc.com>" at bounding box center [421, 225] width 731 height 27
type input "RKelleher@sbna-inc.com"
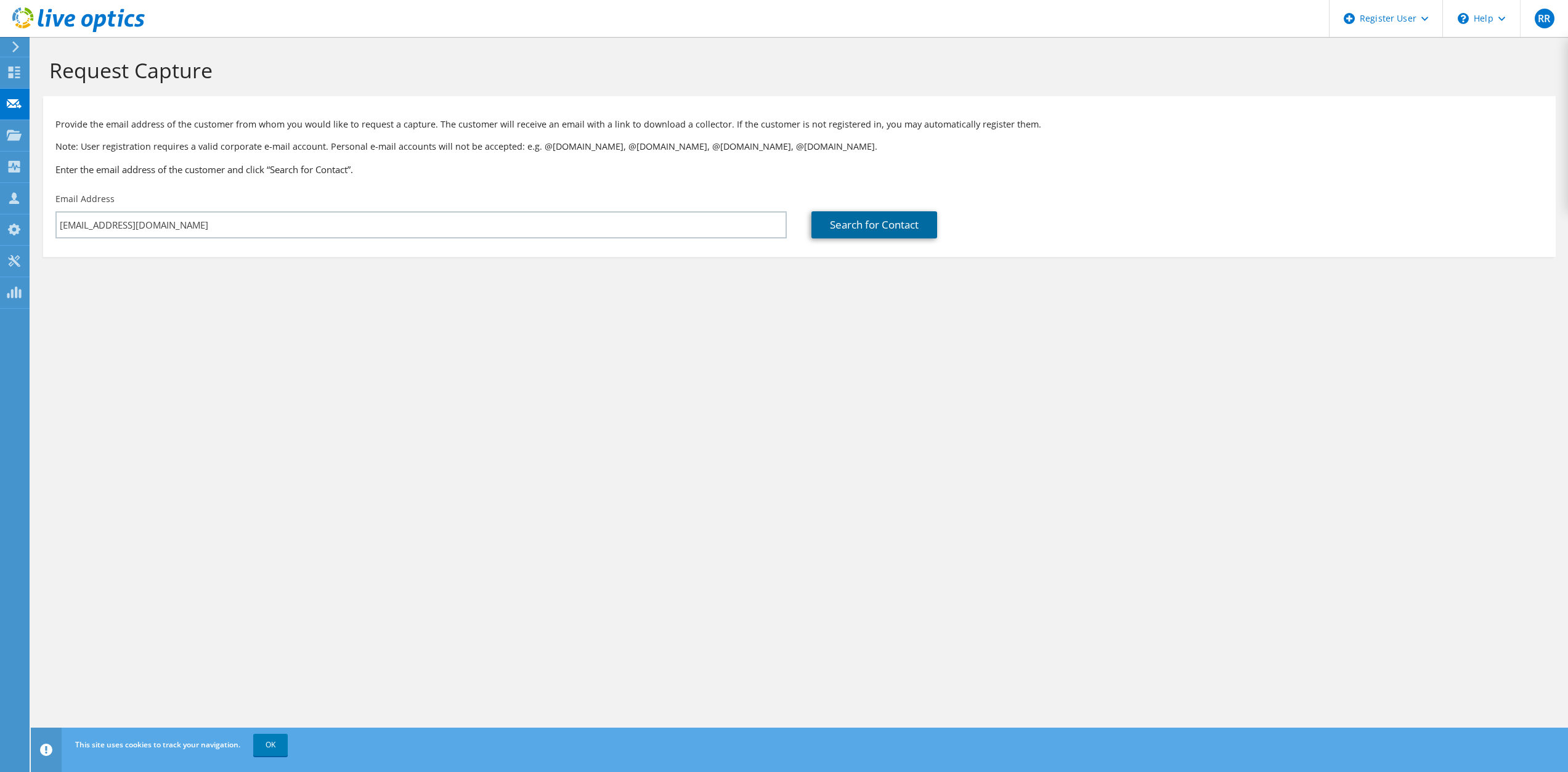
click at [883, 228] on link "Search for Contact" at bounding box center [874, 225] width 126 height 27
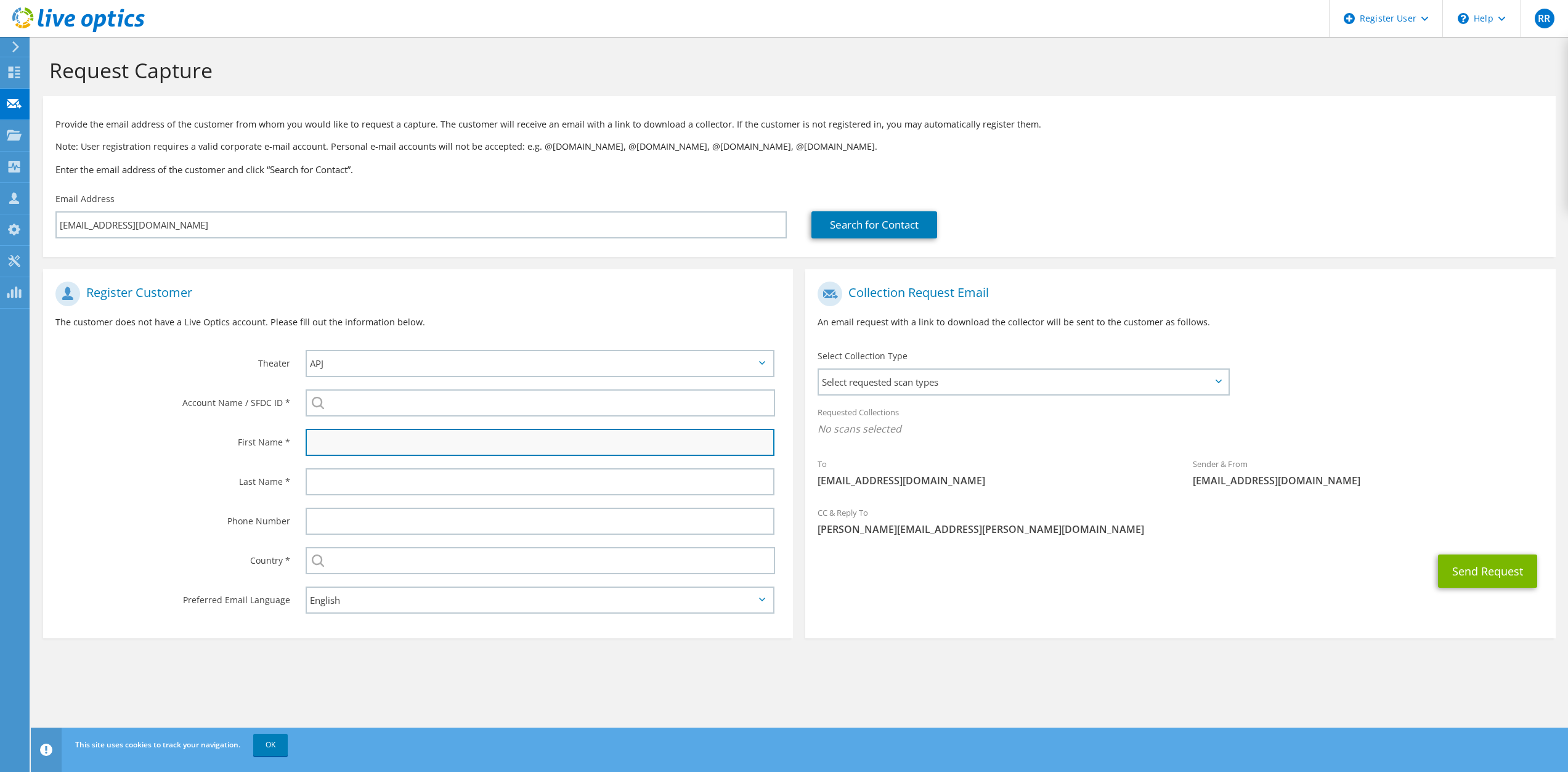
click at [358, 446] on input "text" at bounding box center [540, 442] width 469 height 27
type input "Robert"
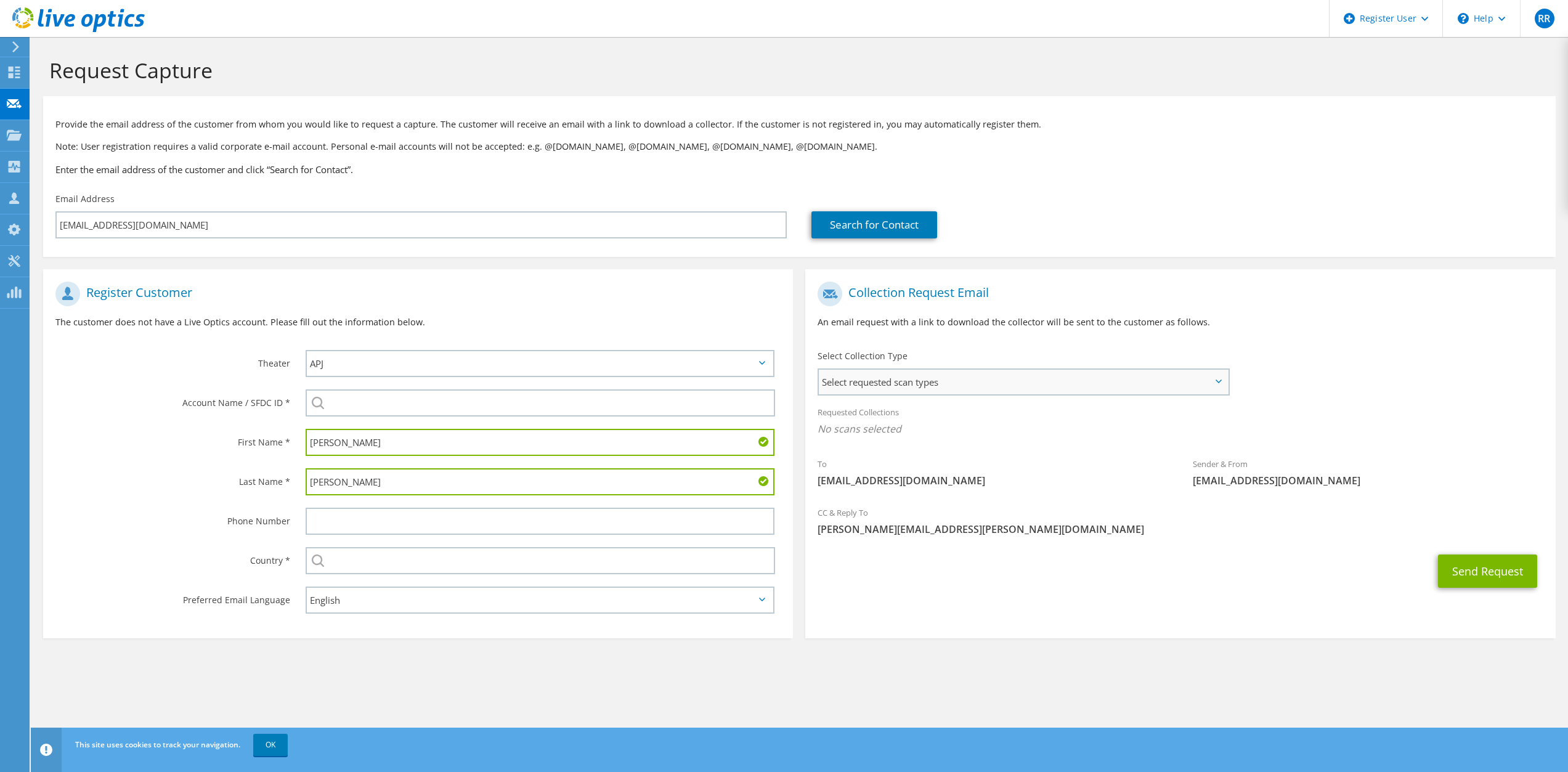
type input "Kelleher"
click at [934, 384] on span "Select requested scan types" at bounding box center [1023, 381] width 409 height 25
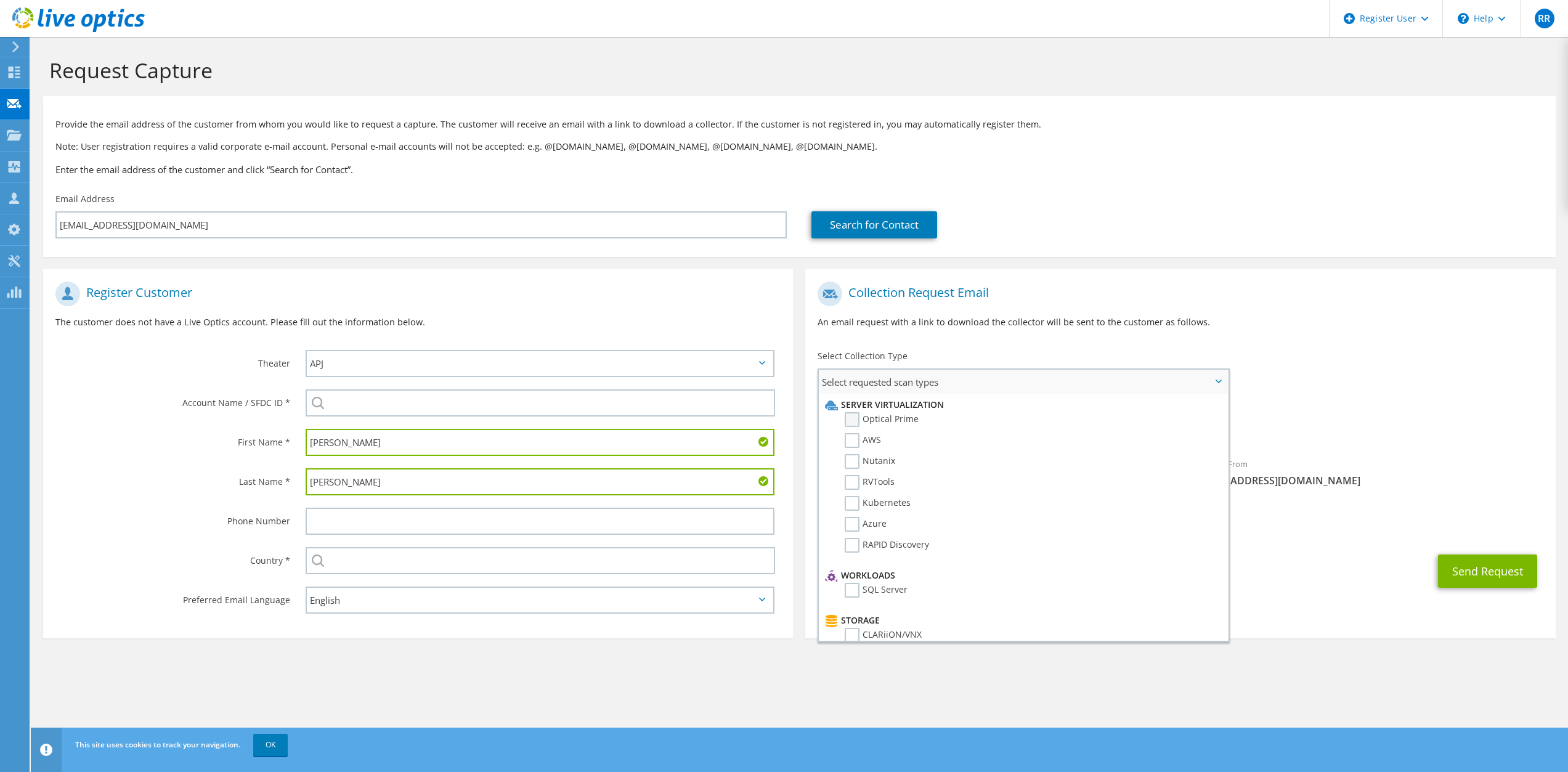
click at [863, 419] on label "Optical Prime" at bounding box center [881, 419] width 74 height 15
click at [0, 0] on input "Optical Prime" at bounding box center [0, 0] width 0 height 0
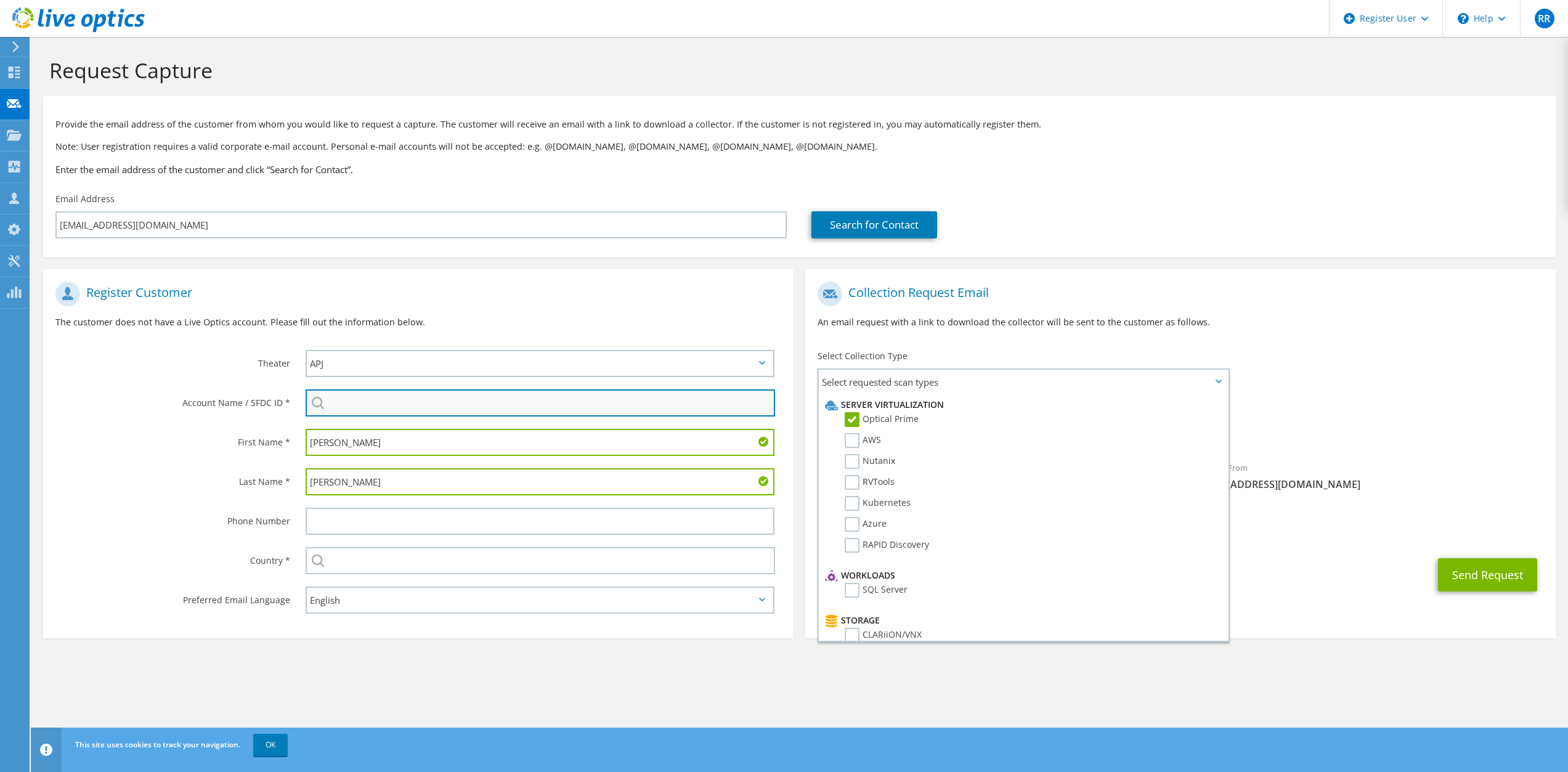
click at [426, 400] on input "search" at bounding box center [540, 403] width 470 height 27
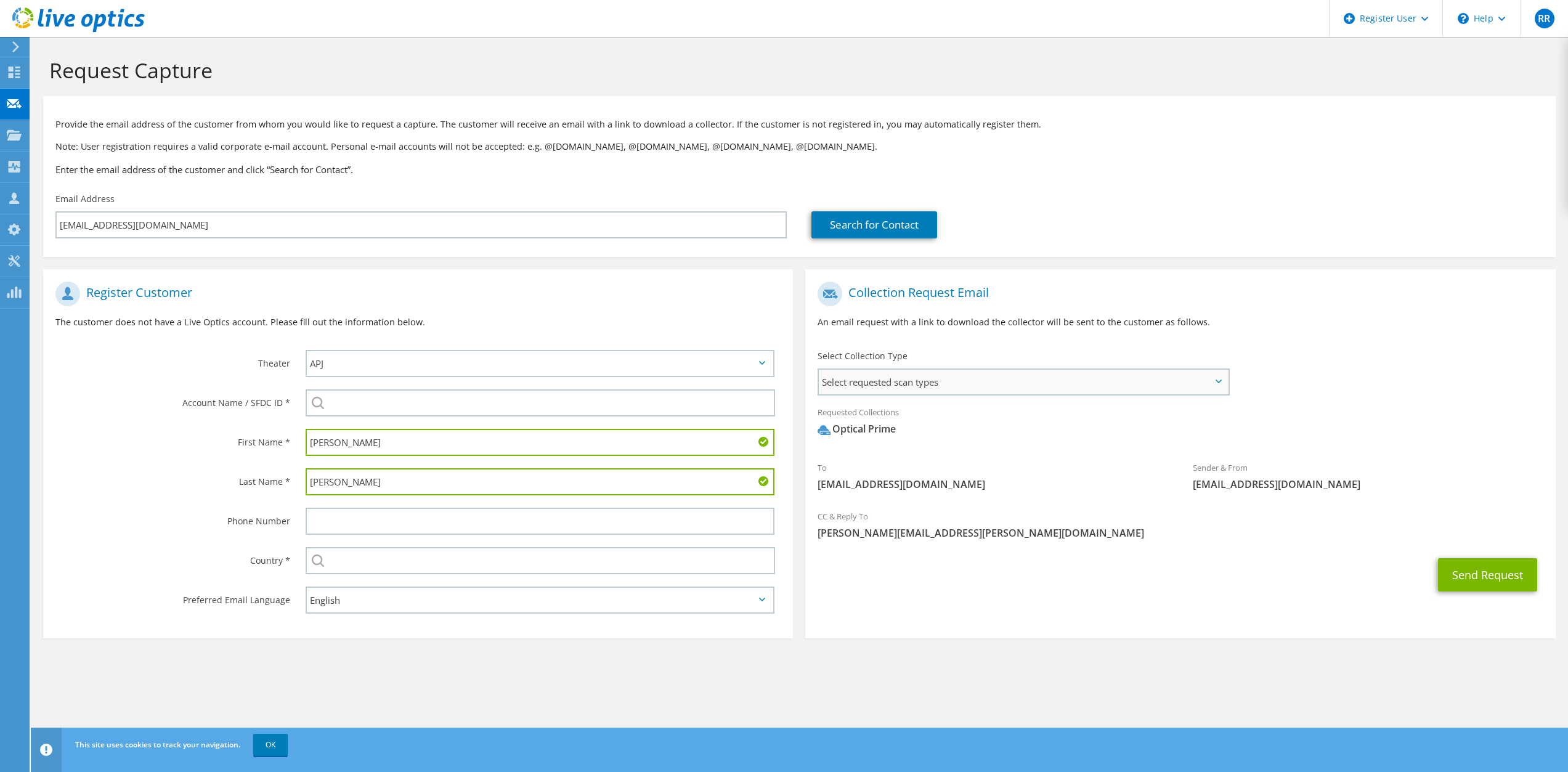
click at [975, 384] on span "Select requested scan types" at bounding box center [1023, 381] width 409 height 25
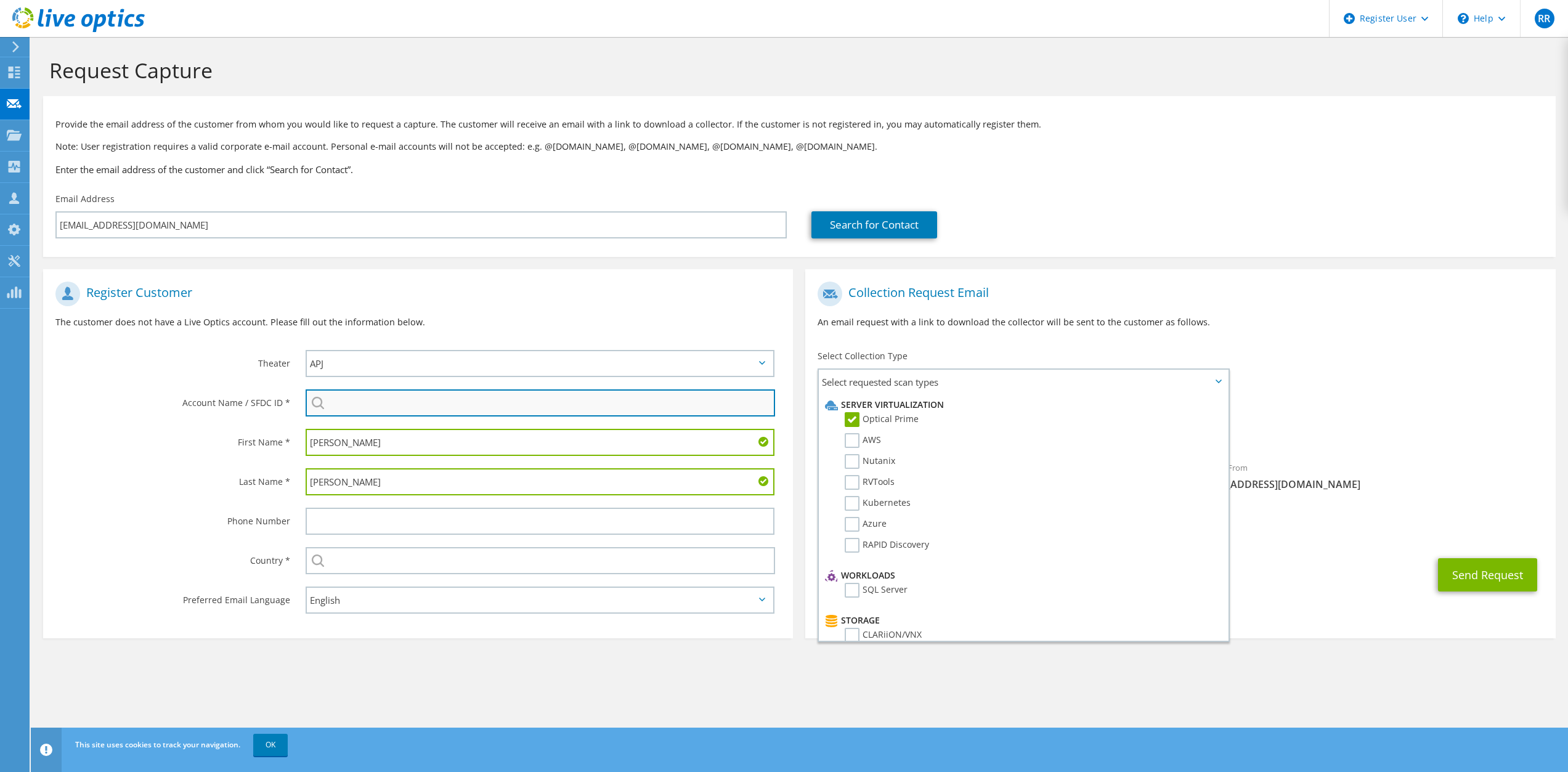
click at [376, 399] on input "search" at bounding box center [540, 403] width 470 height 27
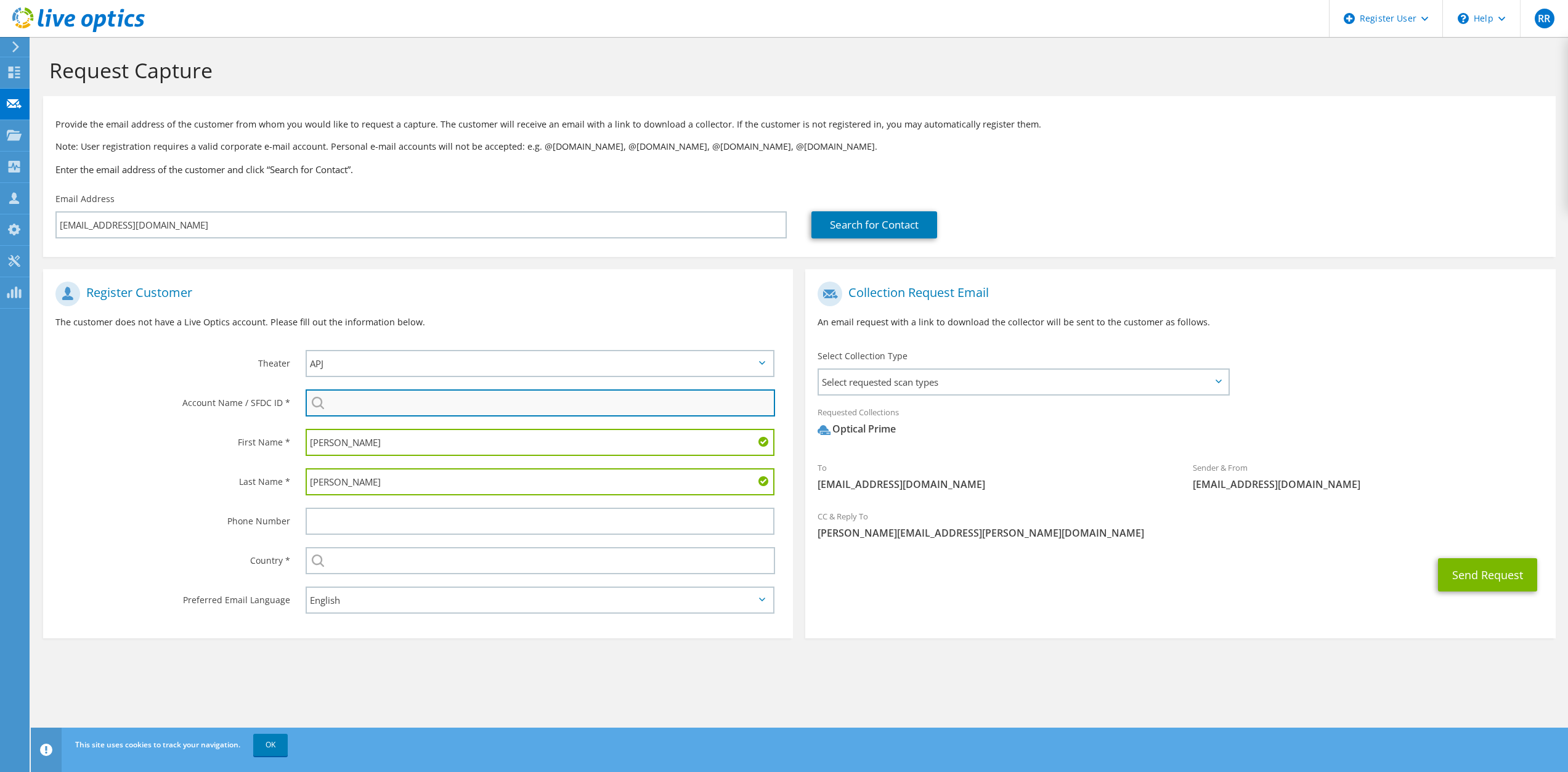
paste input "2005516304"
click at [348, 409] on input "2005516304" at bounding box center [540, 403] width 470 height 27
type input "2005516304"
drag, startPoint x: 393, startPoint y: 405, endPoint x: 319, endPoint y: 405, distance: 74.0
click at [319, 405] on div "2005516304 No results for 2005516304 found." at bounding box center [540, 403] width 469 height 27
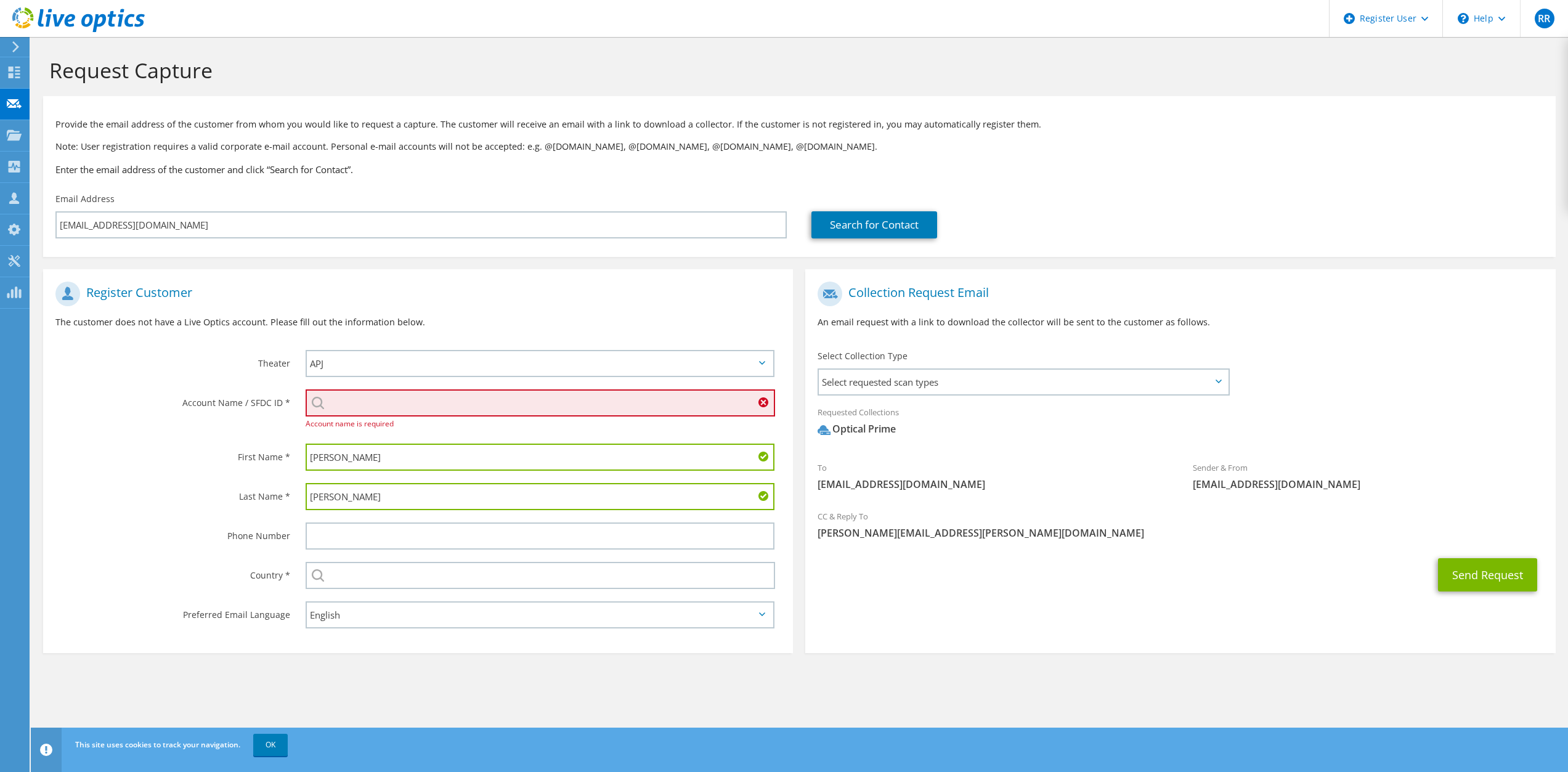
click at [334, 402] on input "search" at bounding box center [540, 403] width 470 height 27
paste input "SUMITOMO BAKELITE NA INC"
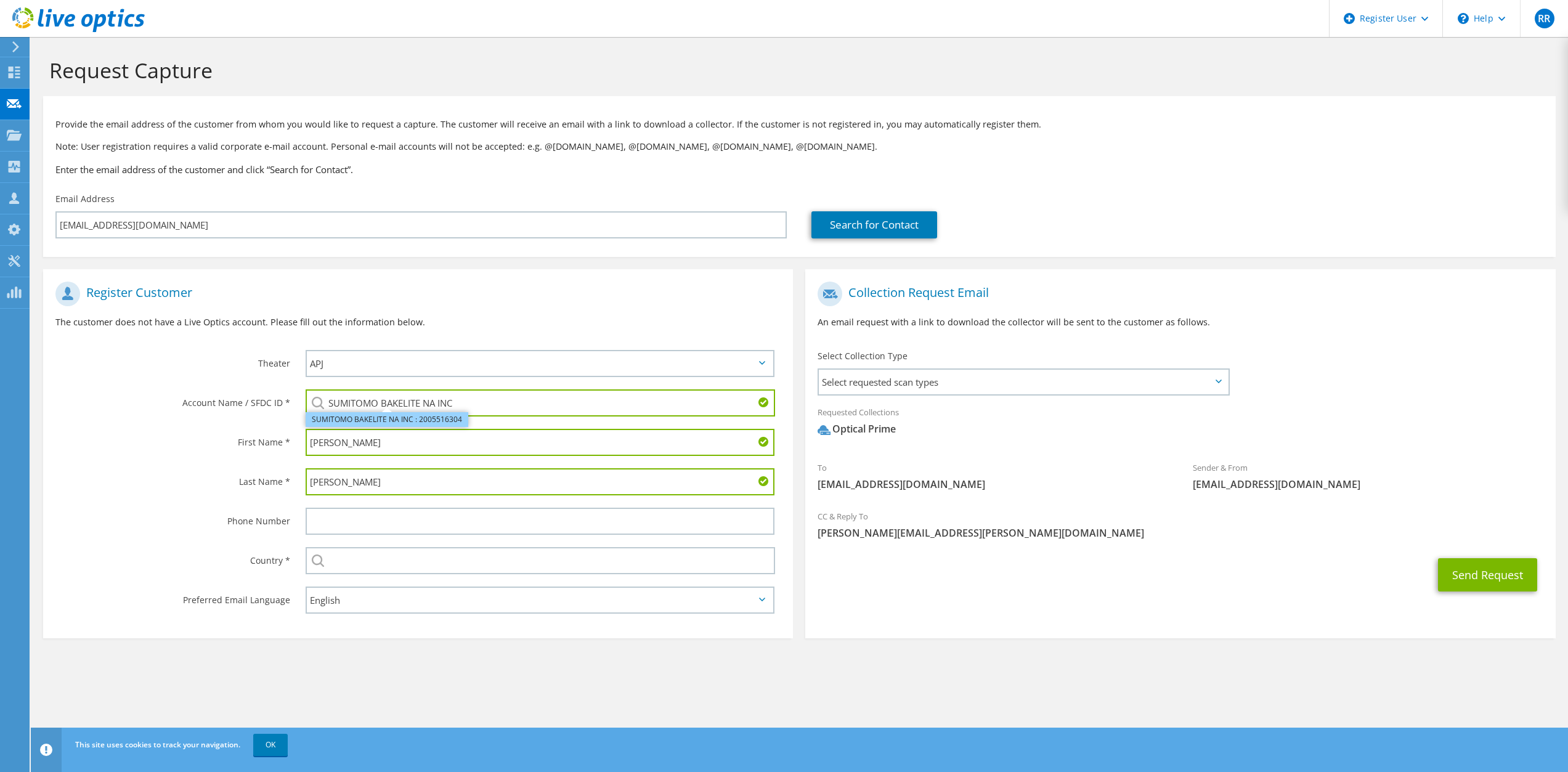
click at [378, 423] on li "SUMITOMO BAKELITE NA INC : 2005516304" at bounding box center [387, 419] width 163 height 15
type input "SUMITOMO BAKELITE NA INC : 2005516304"
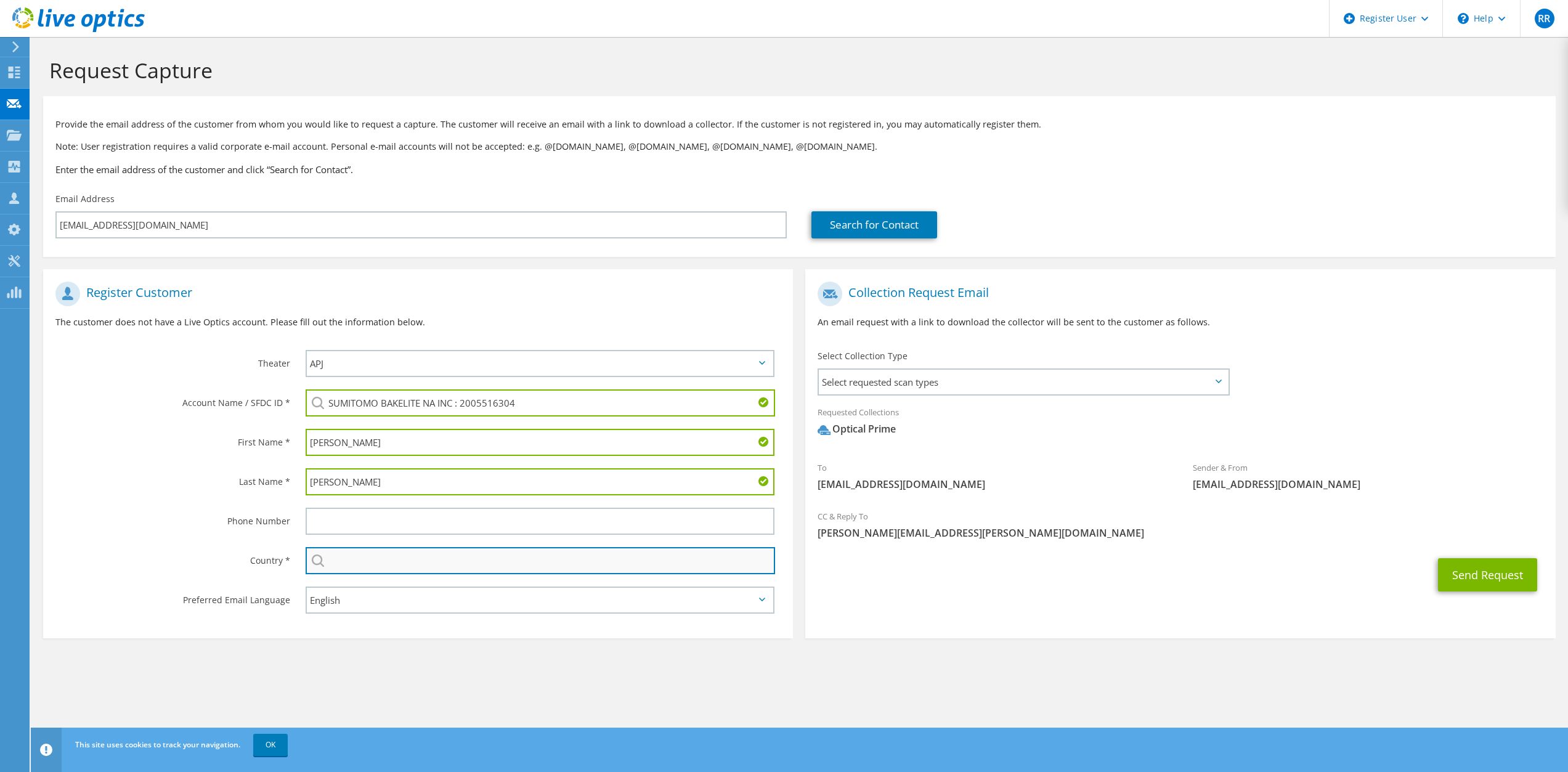
click at [409, 563] on input "text" at bounding box center [540, 560] width 470 height 27
type input "[GEOGRAPHIC_DATA]"
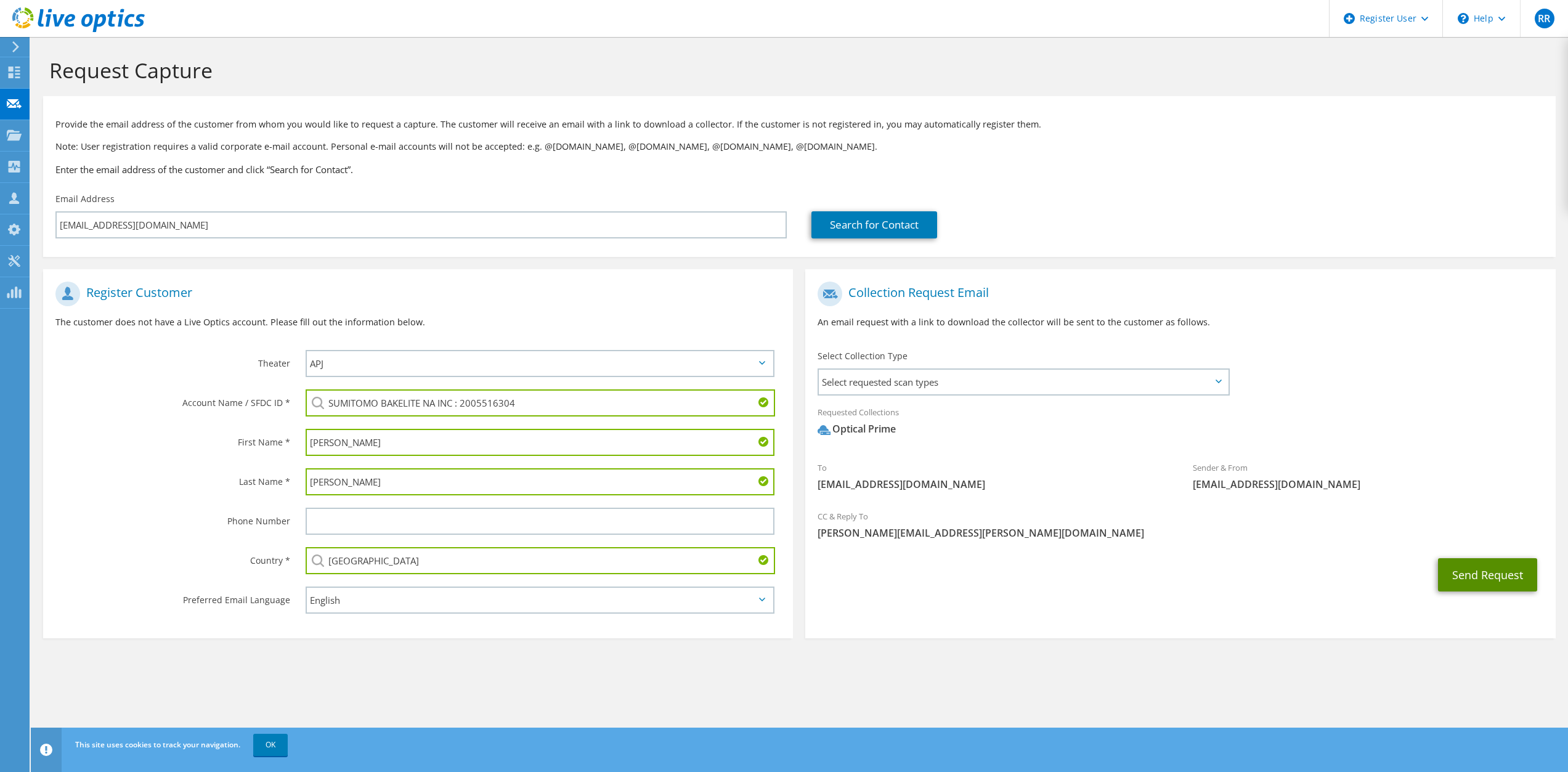
click at [1486, 573] on button "Send Request" at bounding box center [1488, 575] width 99 height 33
